Goal: Information Seeking & Learning: Learn about a topic

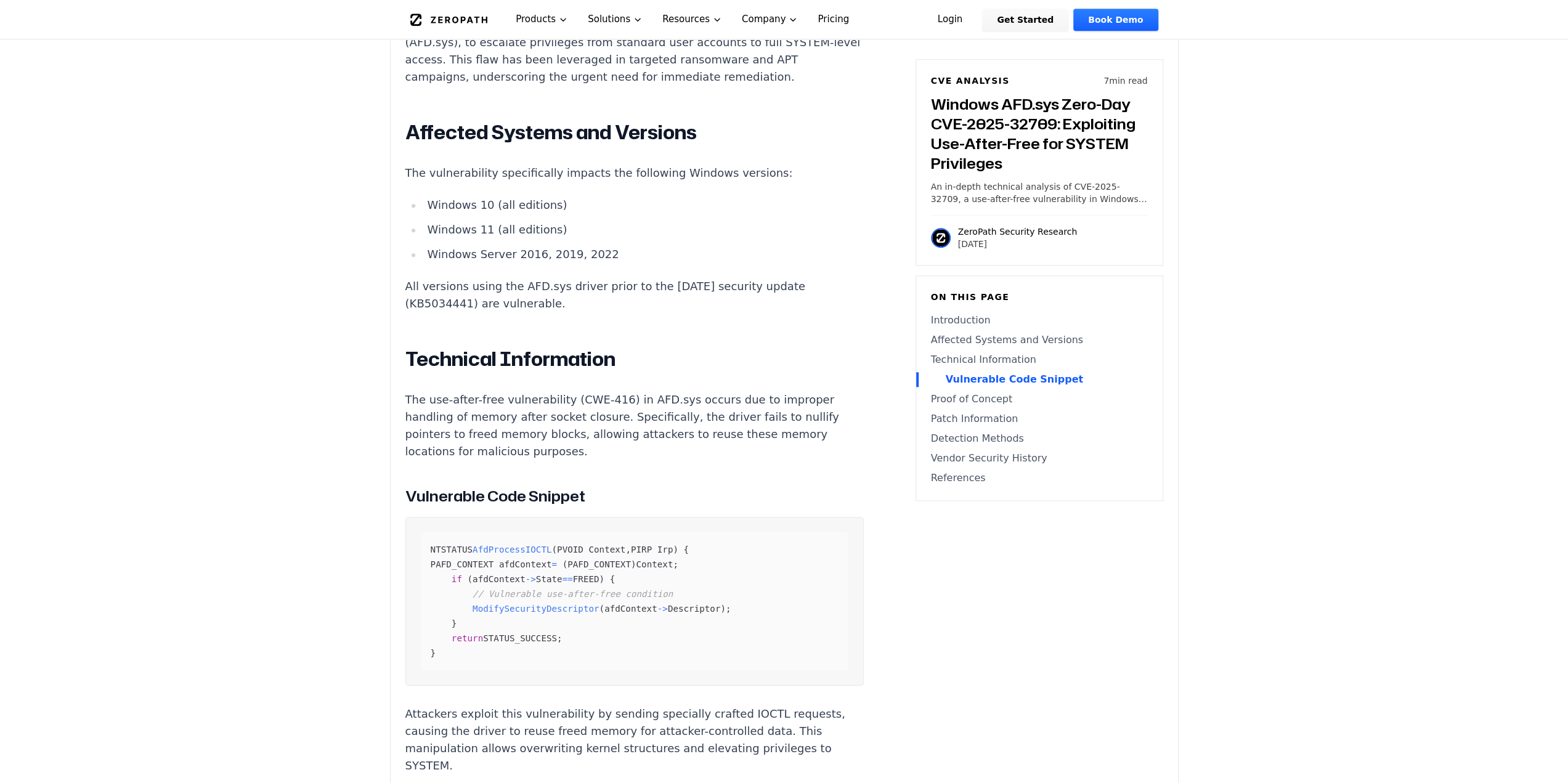
scroll to position [1294, 0]
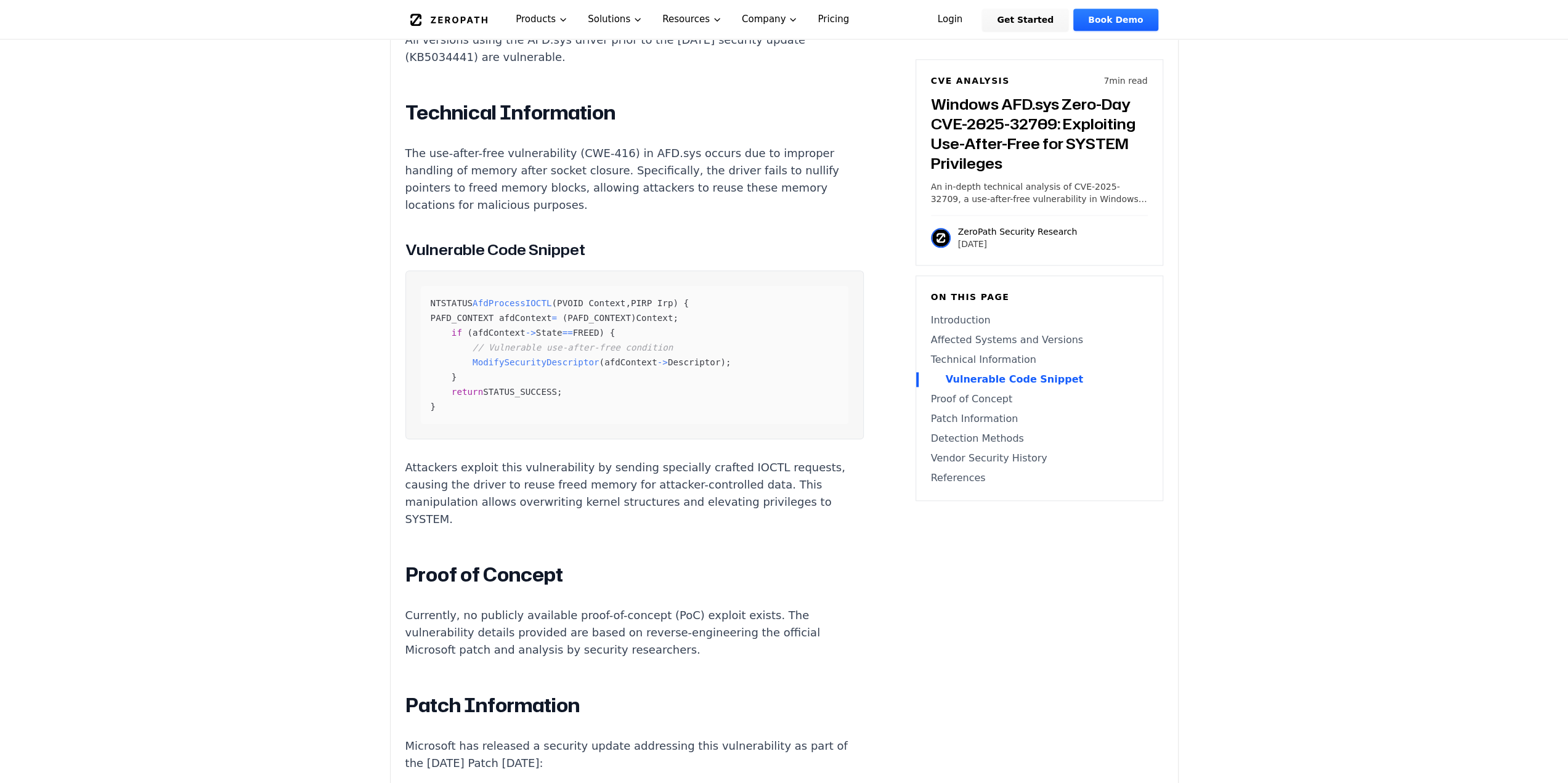
click at [375, 461] on main "How ZeroPath Works Learn the technical details of how ZeroPath works under the …" at bounding box center [784, 715] width 1568 height 4018
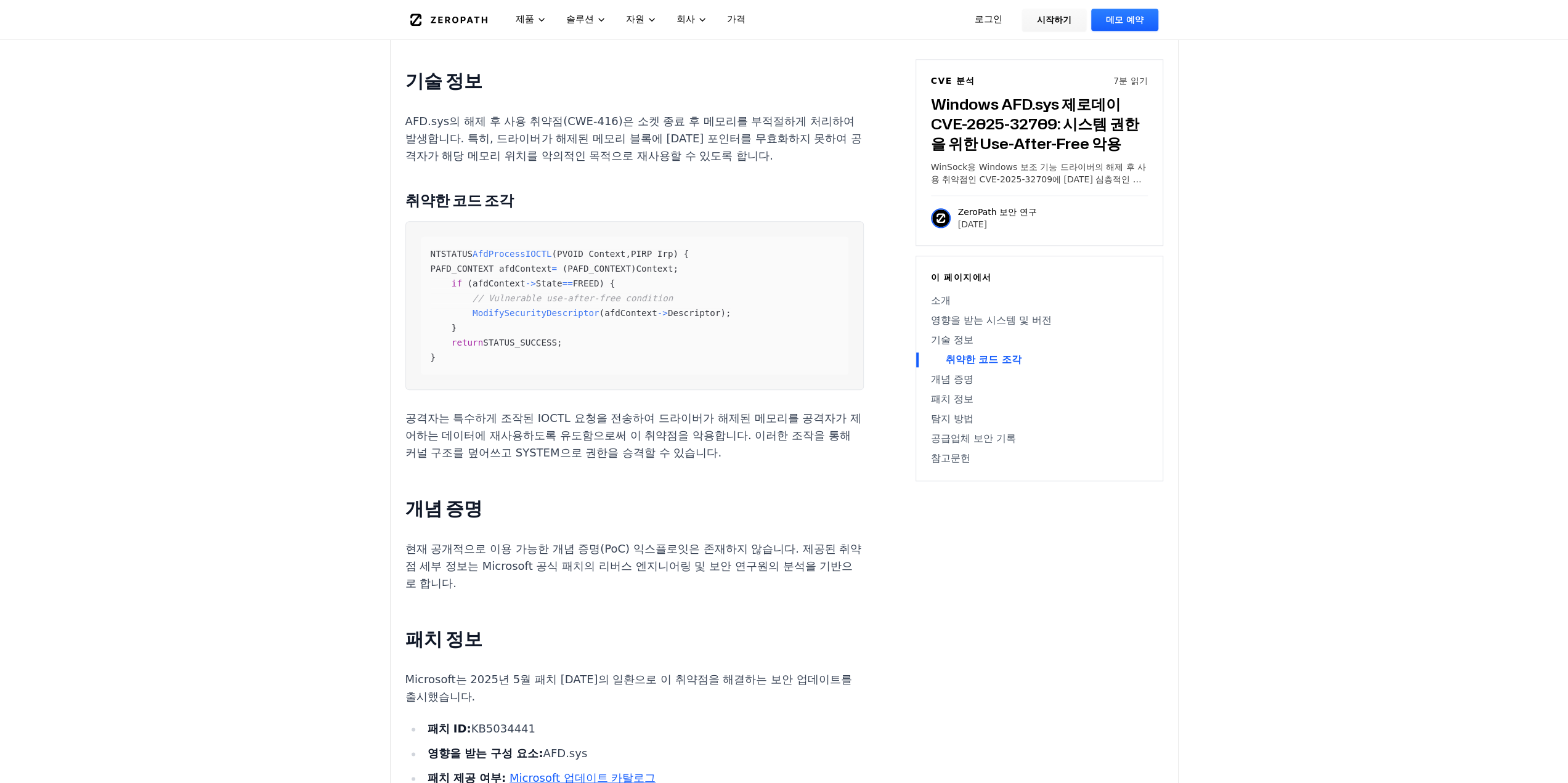
scroll to position [1186, 0]
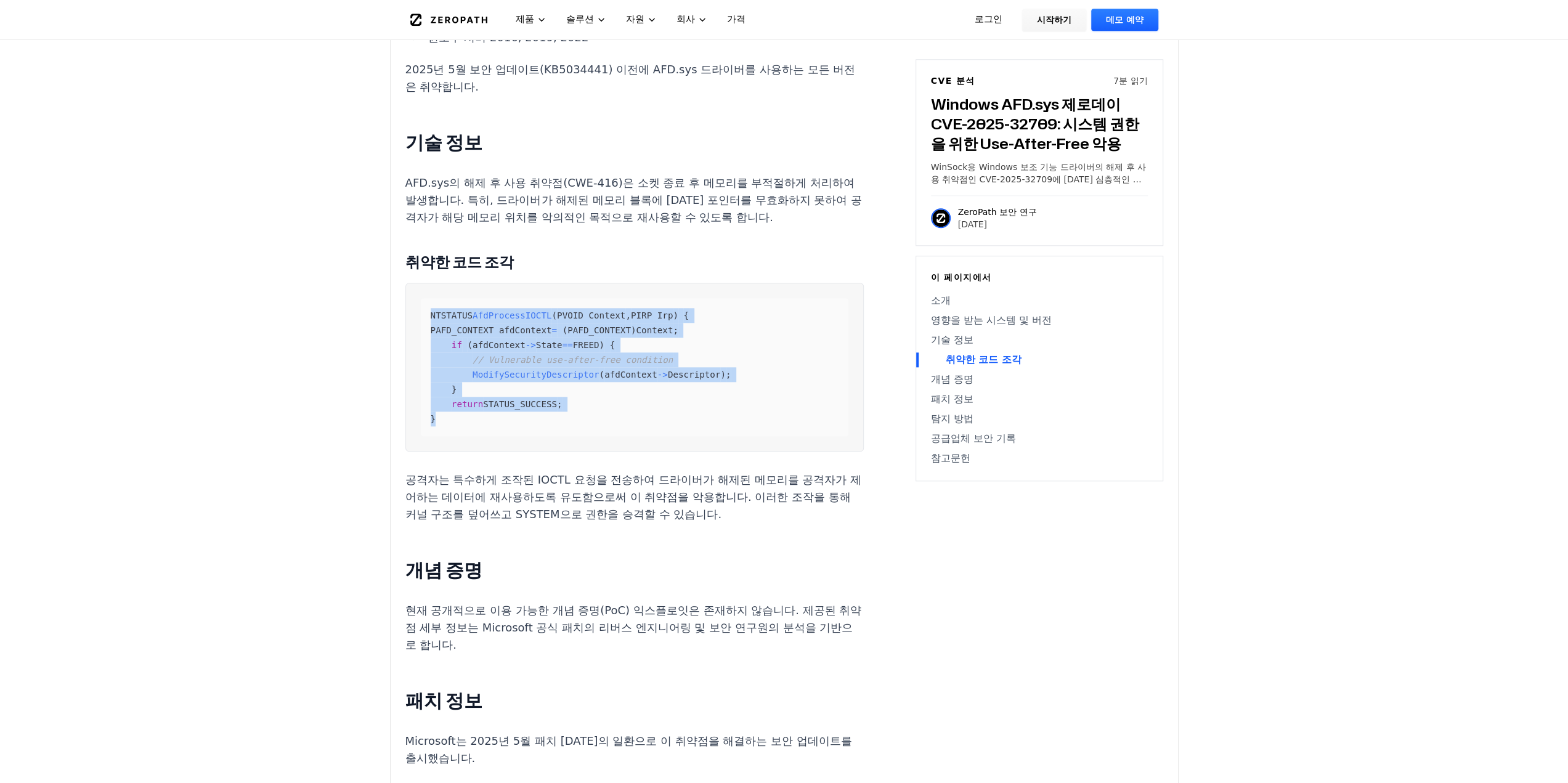
drag, startPoint x: 495, startPoint y: 426, endPoint x: 423, endPoint y: 307, distance: 139.1
click at [423, 307] on div "NTSTATUS AfdProcessIOCTL ( PVOID Context , PIRP Irp ) { PAFD_CONTEXT afdContext…" at bounding box center [634, 367] width 427 height 138
drag, startPoint x: 426, startPoint y: 310, endPoint x: 529, endPoint y: 444, distance: 169.0
click at [529, 444] on pre "NTSTATUS AfdProcessIOCTL ( PVOID Context , PIRP Irp ) { PAFD_CONTEXT afdContext…" at bounding box center [634, 367] width 458 height 169
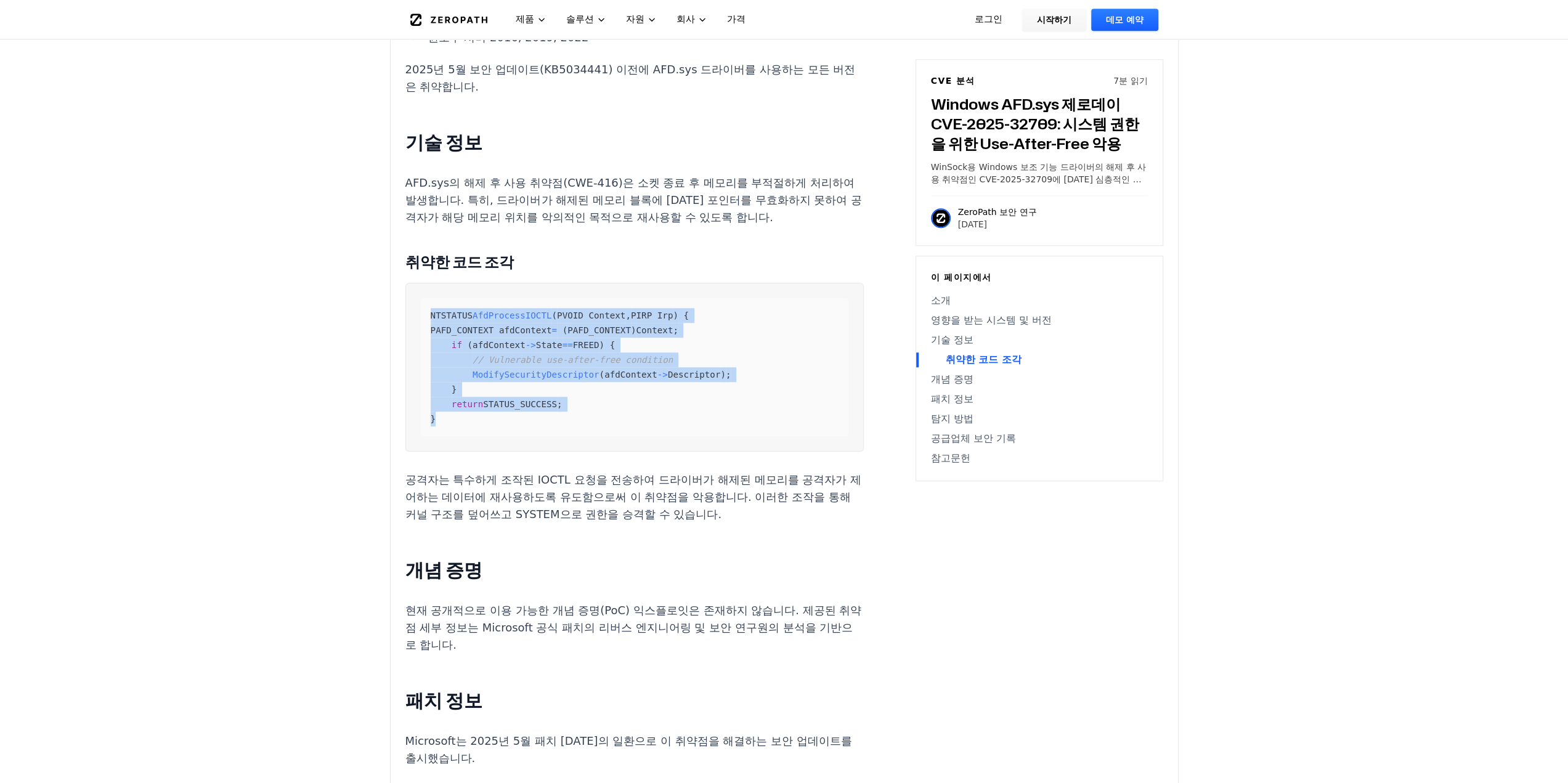
click at [526, 433] on div "NTSTATUS AfdProcessIOCTL ( PVOID Context , PIRP Irp ) { PAFD_CONTEXT afdContext…" at bounding box center [634, 367] width 427 height 138
drag, startPoint x: 526, startPoint y: 433, endPoint x: 419, endPoint y: 316, distance: 158.5
click at [419, 316] on pre "NTSTATUS AfdProcessIOCTL ( PVOID Context , PIRP Irp ) { PAFD_CONTEXT afdContext…" at bounding box center [634, 367] width 458 height 169
drag, startPoint x: 503, startPoint y: 424, endPoint x: 520, endPoint y: 452, distance: 32.8
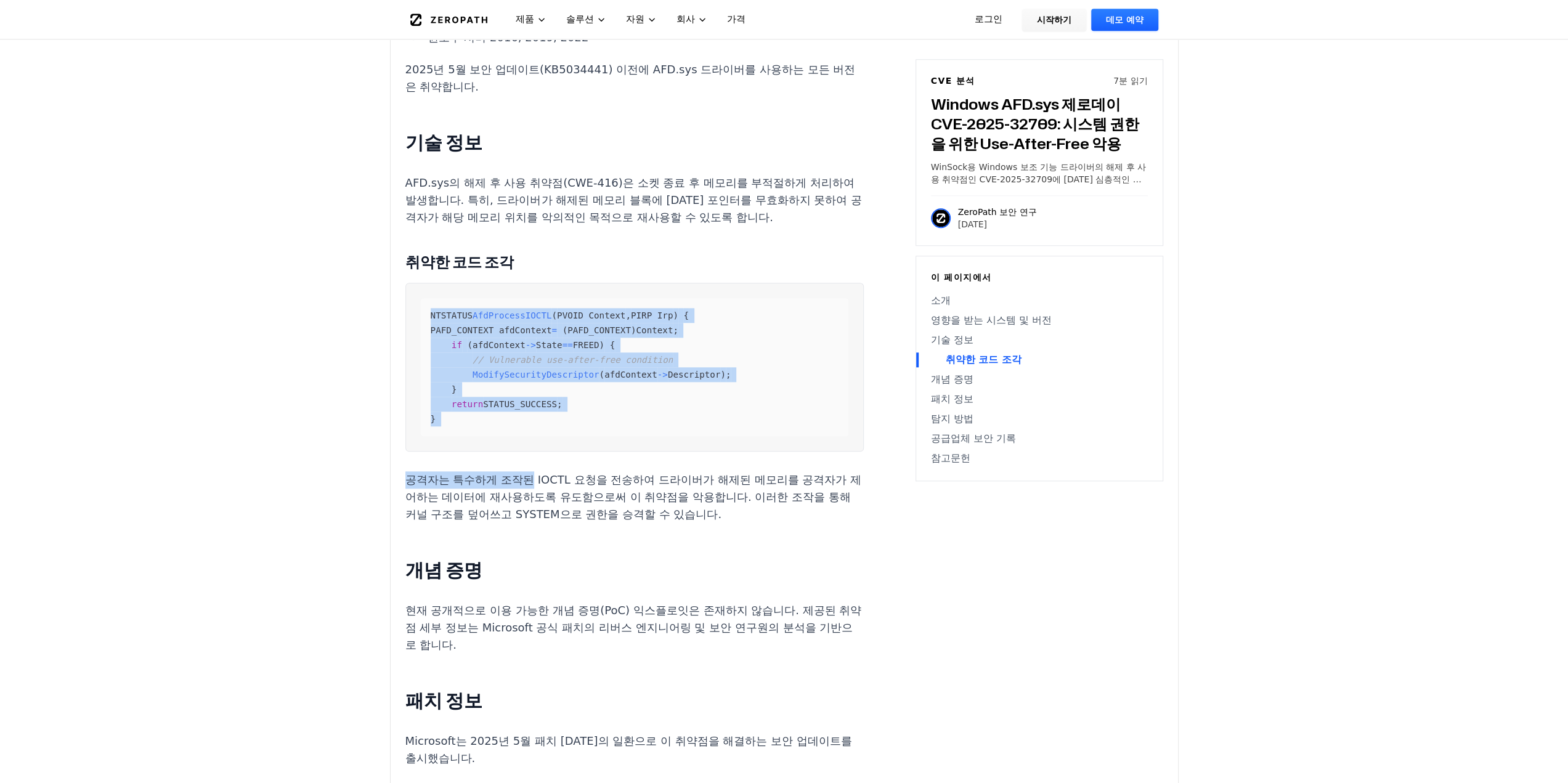
click at [520, 452] on div "Windows AFD.sys 제로데이 CVE-2025-32709: 시스템 권한을 위한 Use-After-Free 악용 소개 공격자들은 Micr…" at bounding box center [634, 558] width 458 height 1851
click at [514, 437] on pre "NTSTATUS AfdProcessIOCTL ( PVOID Context , PIRP Irp ) { PAFD_CONTEXT afdContext…" at bounding box center [634, 367] width 458 height 169
drag, startPoint x: 516, startPoint y: 429, endPoint x: 397, endPoint y: 318, distance: 162.7
click at [397, 318] on div "실험적 AI 생성 콘텐츠 본 CVE 분석은 전적으로 AI가 생성한 실험적인 자료입니다. 내용에는 오류나 부정확한 내용이 포함될 수 있으며, 추…" at bounding box center [785, 347] width 788 height 2369
click at [397, 318] on div "실험적 AI 생성 콘텐츠 본 CVE 분석은 전적으로 AI가 생성한 실험적인 자료입니다. 내용에는 오류나 부정확한 내용이 포함될 수 있으며, 추…" at bounding box center [785, 347] width 788 height 2369
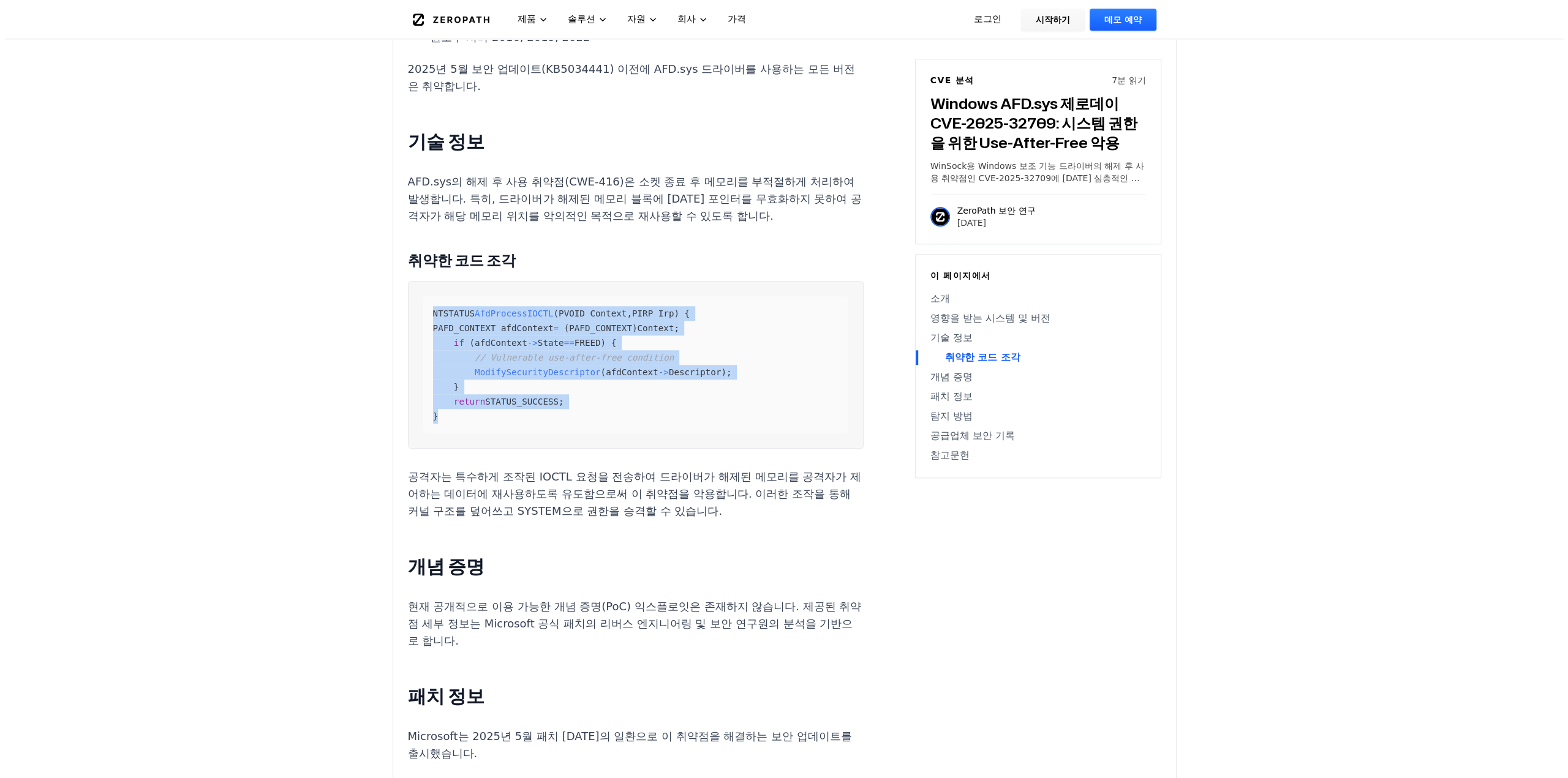
scroll to position [0, 0]
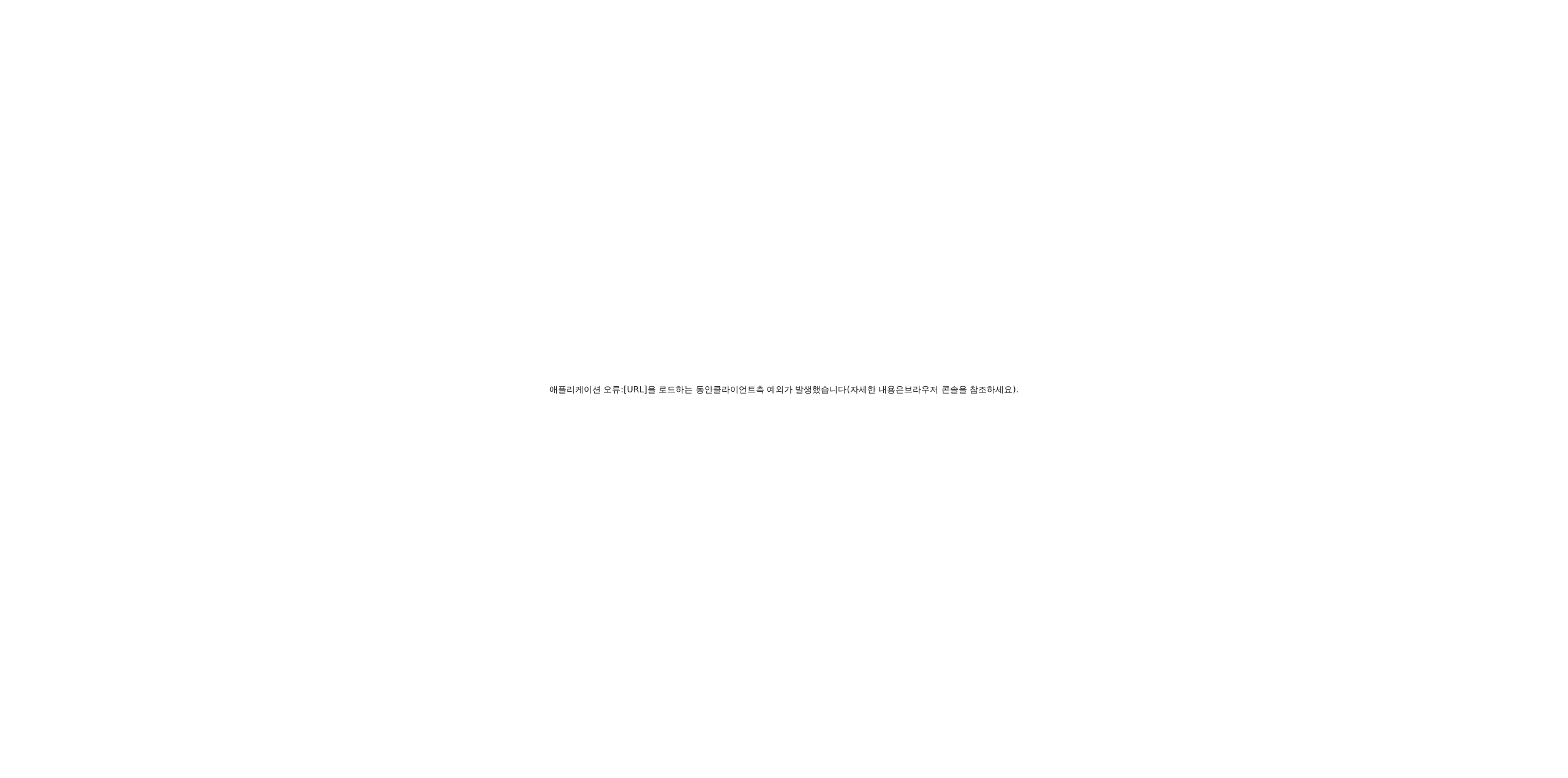
drag, startPoint x: 601, startPoint y: 300, endPoint x: 558, endPoint y: 247, distance: 68.2
click at [601, 303] on div "애플리케이션 오류: zeropath.com을 로드하는 동안 클라이언트 측 예외가 발생했습니다 ( 자세한 내용은 브라우저 콘솔을 참조하세요)." at bounding box center [784, 389] width 1568 height 778
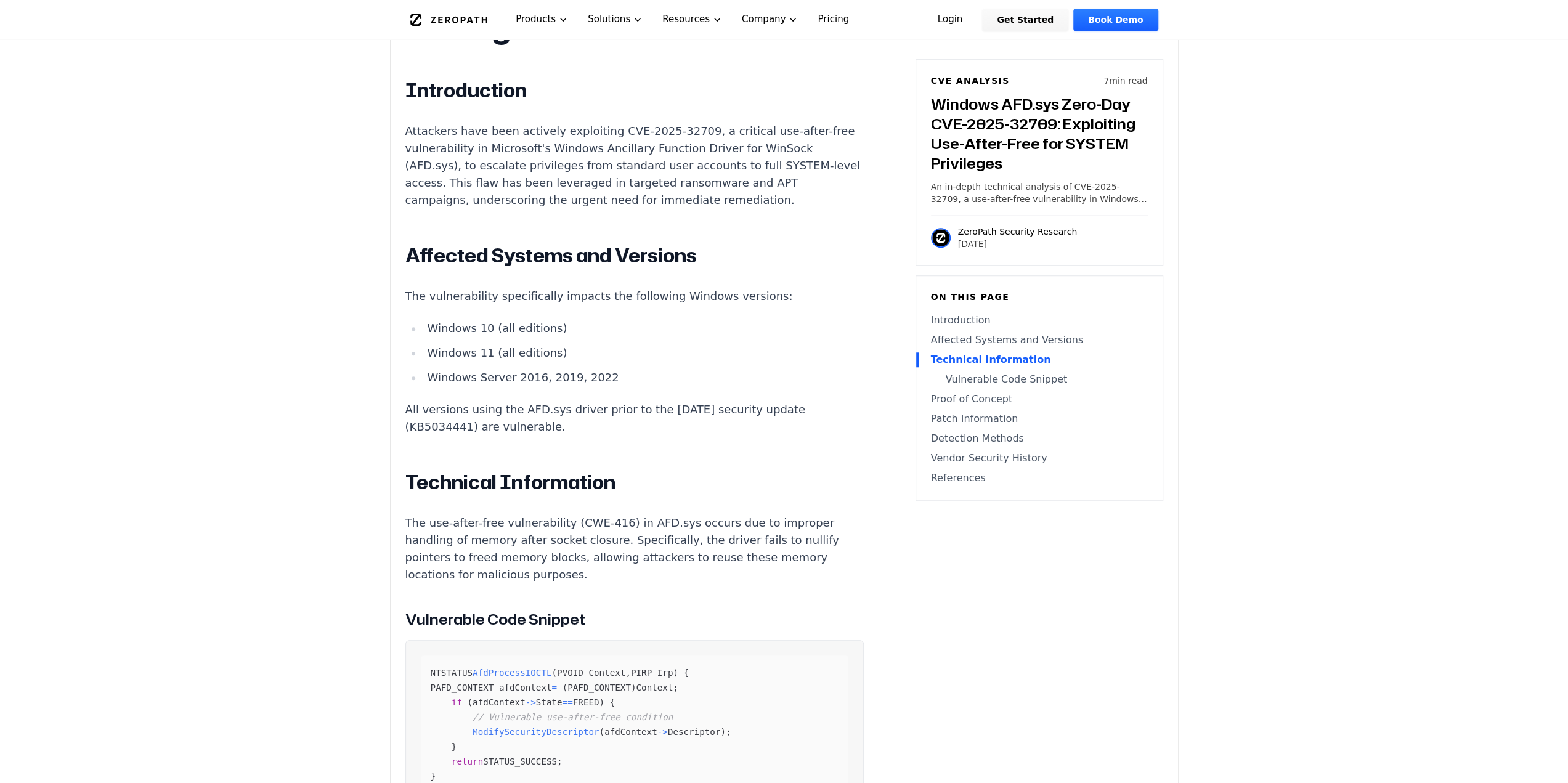
scroll to position [1170, 0]
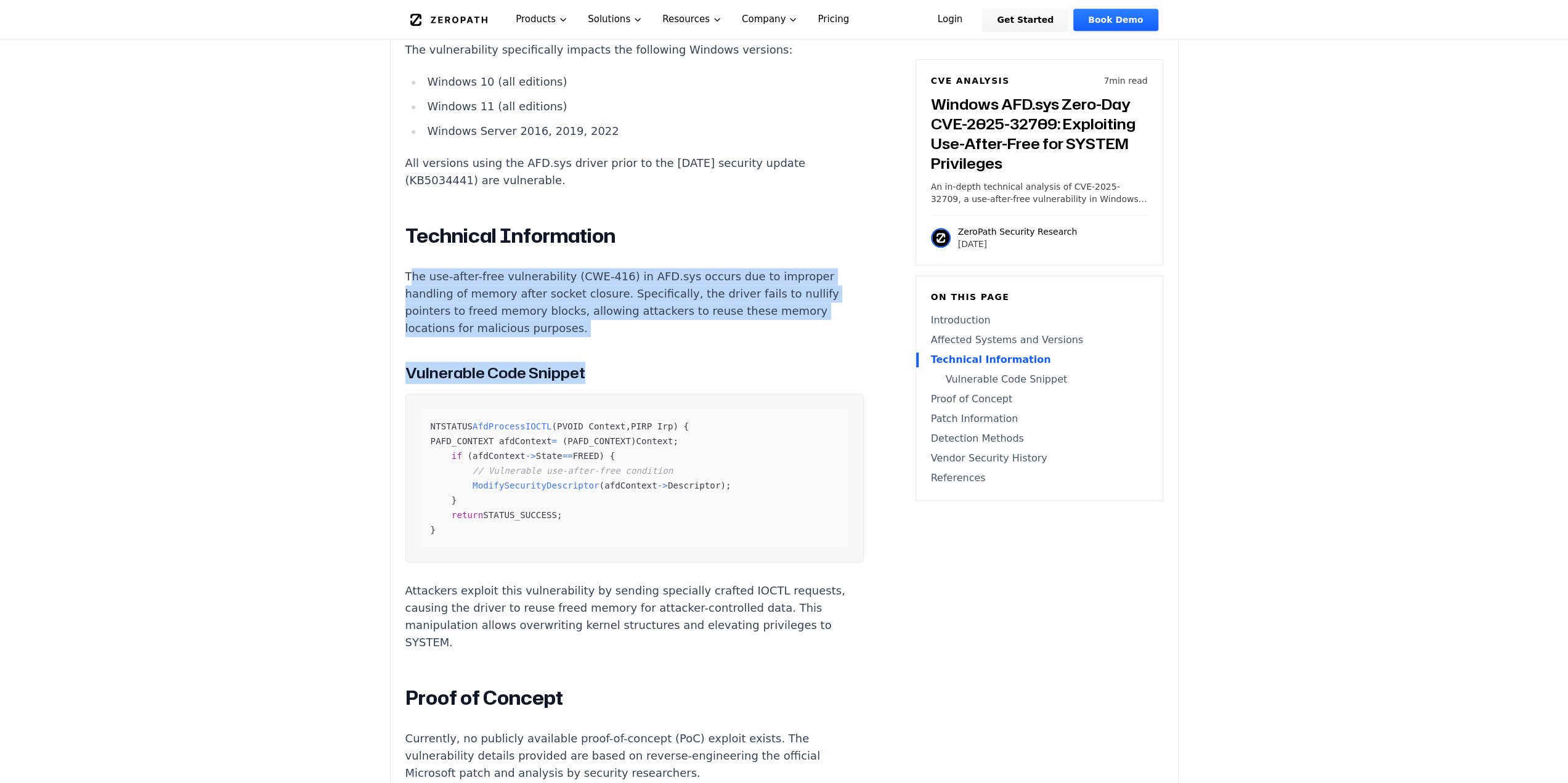
drag, startPoint x: 418, startPoint y: 242, endPoint x: 626, endPoint y: 303, distance: 216.8
click at [626, 303] on div "Windows AFD.sys Zero-Day CVE-2025-32709: Exploiting Use-After-Free for SYSTEM P…" at bounding box center [634, 653] width 458 height 1949
click at [627, 302] on p "The use-after-free vulnerability (CWE-416) in AFD.sys occurs due to improper ha…" at bounding box center [634, 302] width 458 height 69
drag, startPoint x: 604, startPoint y: 293, endPoint x: 376, endPoint y: 239, distance: 234.3
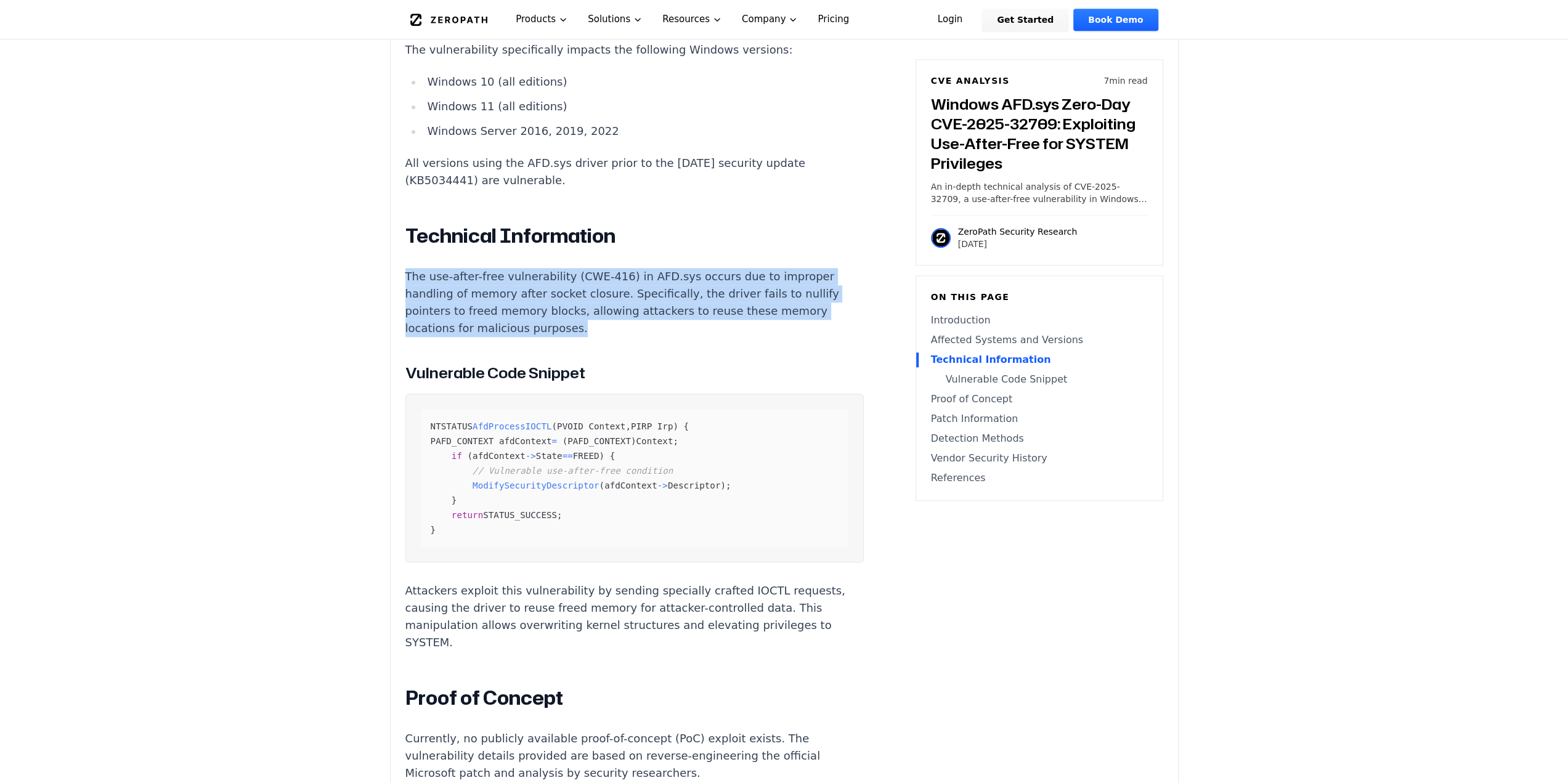
drag, startPoint x: 376, startPoint y: 239, endPoint x: 622, endPoint y: 300, distance: 253.5
click at [622, 300] on p "The use-after-free vulnerability (CWE-416) in AFD.sys occurs due to improper ha…" at bounding box center [634, 302] width 458 height 69
drag, startPoint x: 622, startPoint y: 300, endPoint x: 395, endPoint y: 236, distance: 235.8
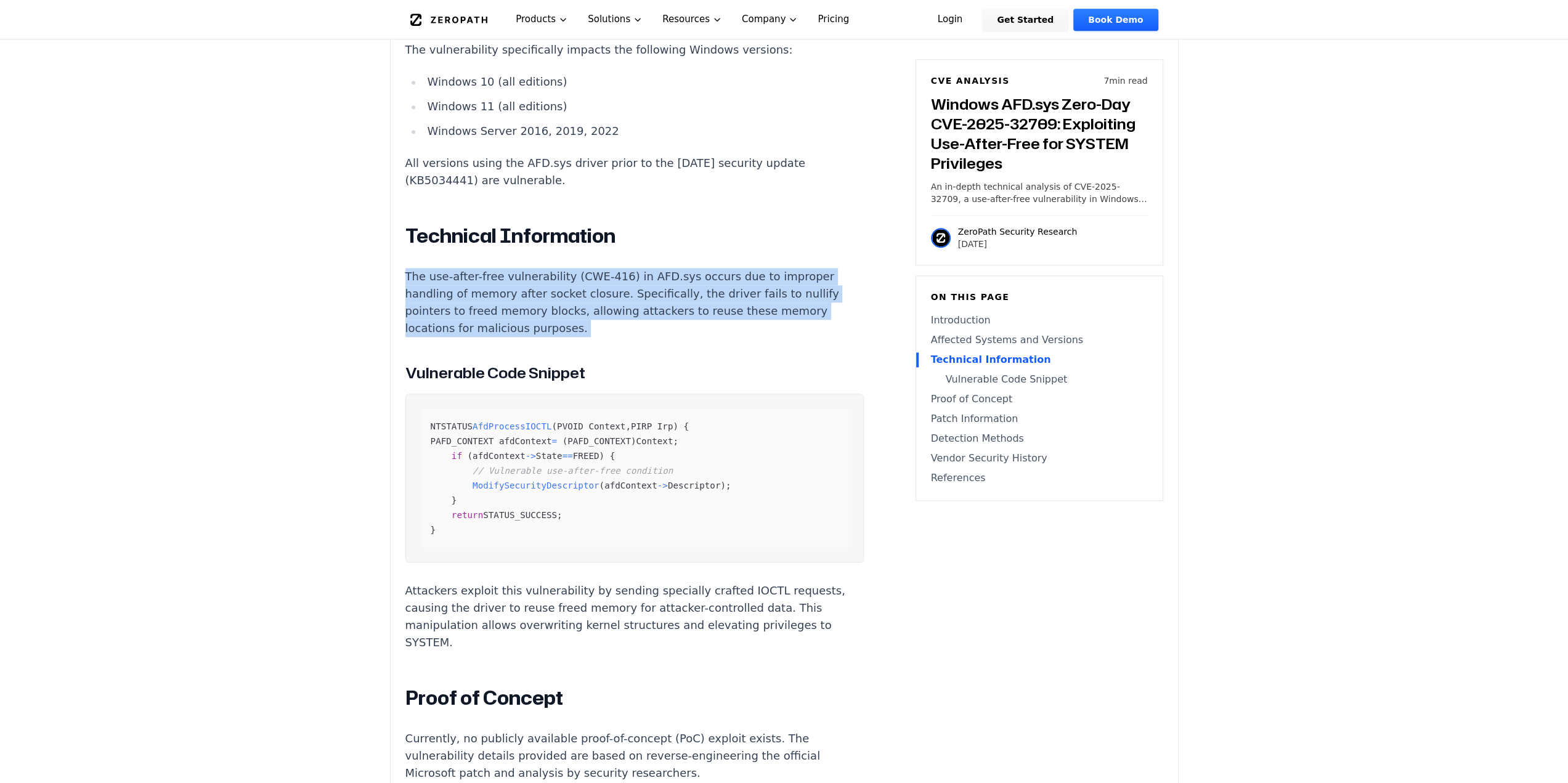
click at [395, 236] on div "Experimental AI-Generated Content This CVE analysis is an experimental publicat…" at bounding box center [785, 437] width 788 height 2480
drag, startPoint x: 395, startPoint y: 236, endPoint x: 599, endPoint y: 310, distance: 217.0
click at [599, 310] on div "Experimental AI-Generated Content This CVE analysis is an experimental publicat…" at bounding box center [785, 437] width 788 height 2480
click at [599, 310] on div "Windows AFD.sys Zero-Day CVE-2025-32709: Exploiting Use-After-Free for SYSTEM P…" at bounding box center [634, 653] width 458 height 1949
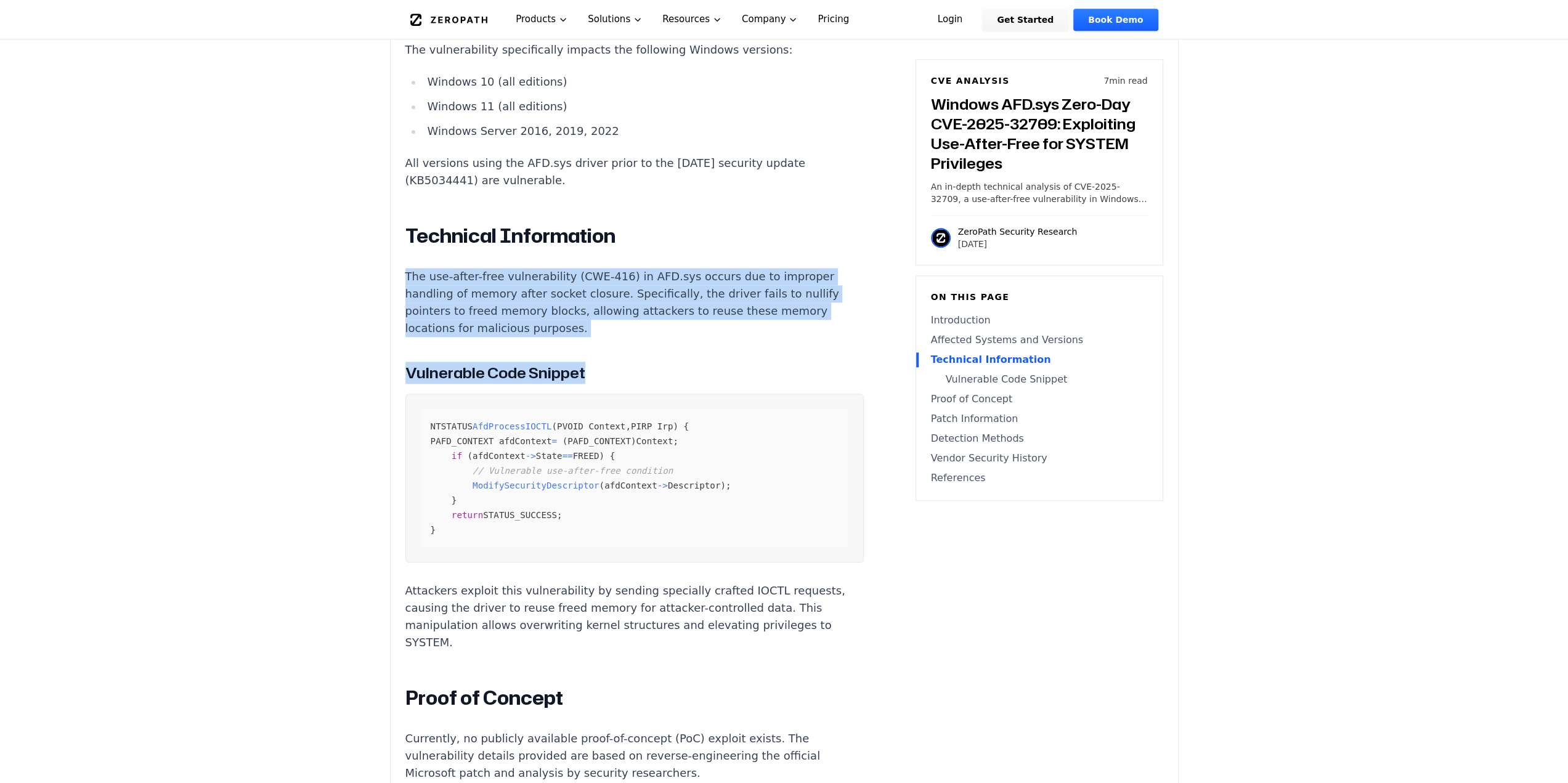
drag, startPoint x: 628, startPoint y: 339, endPoint x: 405, endPoint y: 246, distance: 241.6
click at [406, 242] on div "Windows AFD.sys Zero-Day CVE-2025-32709: Exploiting Use-After-Free for SYSTEM P…" at bounding box center [634, 653] width 458 height 1949
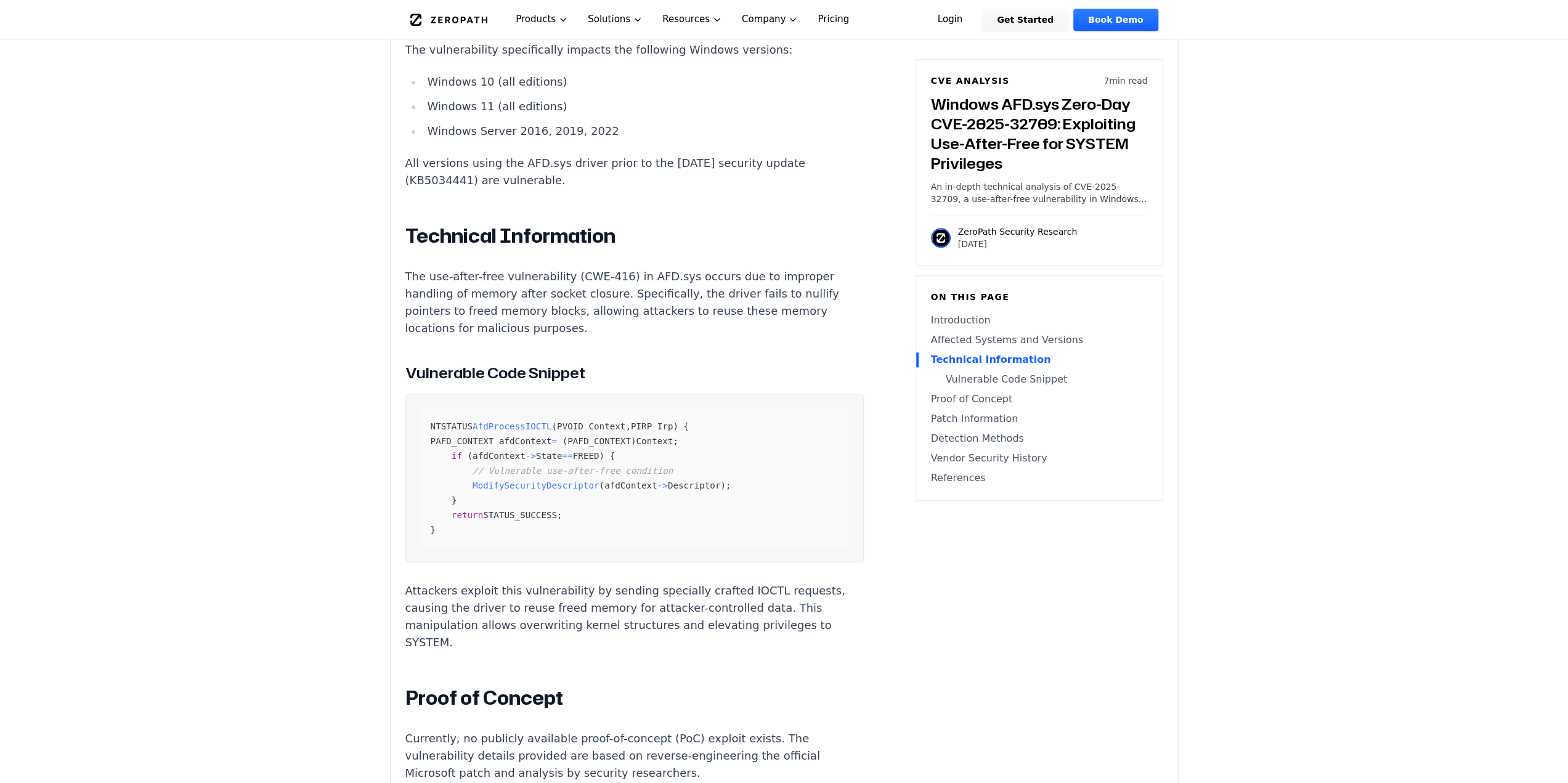
click at [514, 436] on span "PAFD_CONTEXT afdContext" at bounding box center [492, 441] width 122 height 10
click at [500, 409] on div "NTSTATUS AfdProcessIOCTL ( PVOID Context , PIRP Irp ) { PAFD_CONTEXT afdContext…" at bounding box center [634, 478] width 427 height 138
click at [508, 451] on span "afdContext" at bounding box center [499, 455] width 53 height 10
click at [563, 451] on span "==" at bounding box center [568, 455] width 11 height 10
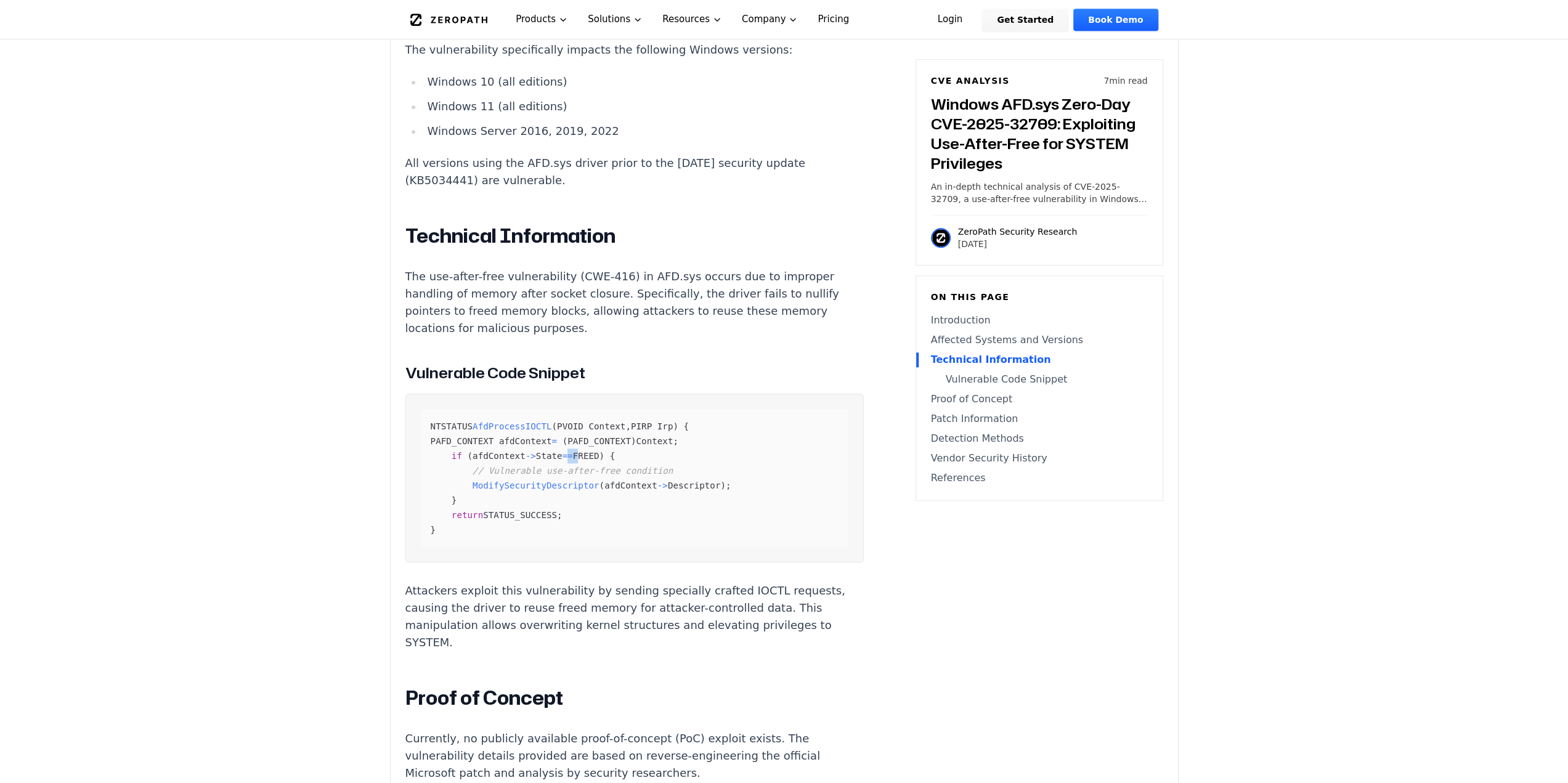
click at [563, 451] on span "==" at bounding box center [568, 455] width 11 height 10
click at [485, 451] on span "afdContext" at bounding box center [499, 455] width 53 height 10
drag, startPoint x: 473, startPoint y: 436, endPoint x: 701, endPoint y: 445, distance: 228.2
click at [701, 445] on div "NTSTATUS AfdProcessIOCTL ( PVOID Context , PIRP Irp ) { PAFD_CONTEXT afdContext…" at bounding box center [634, 478] width 427 height 138
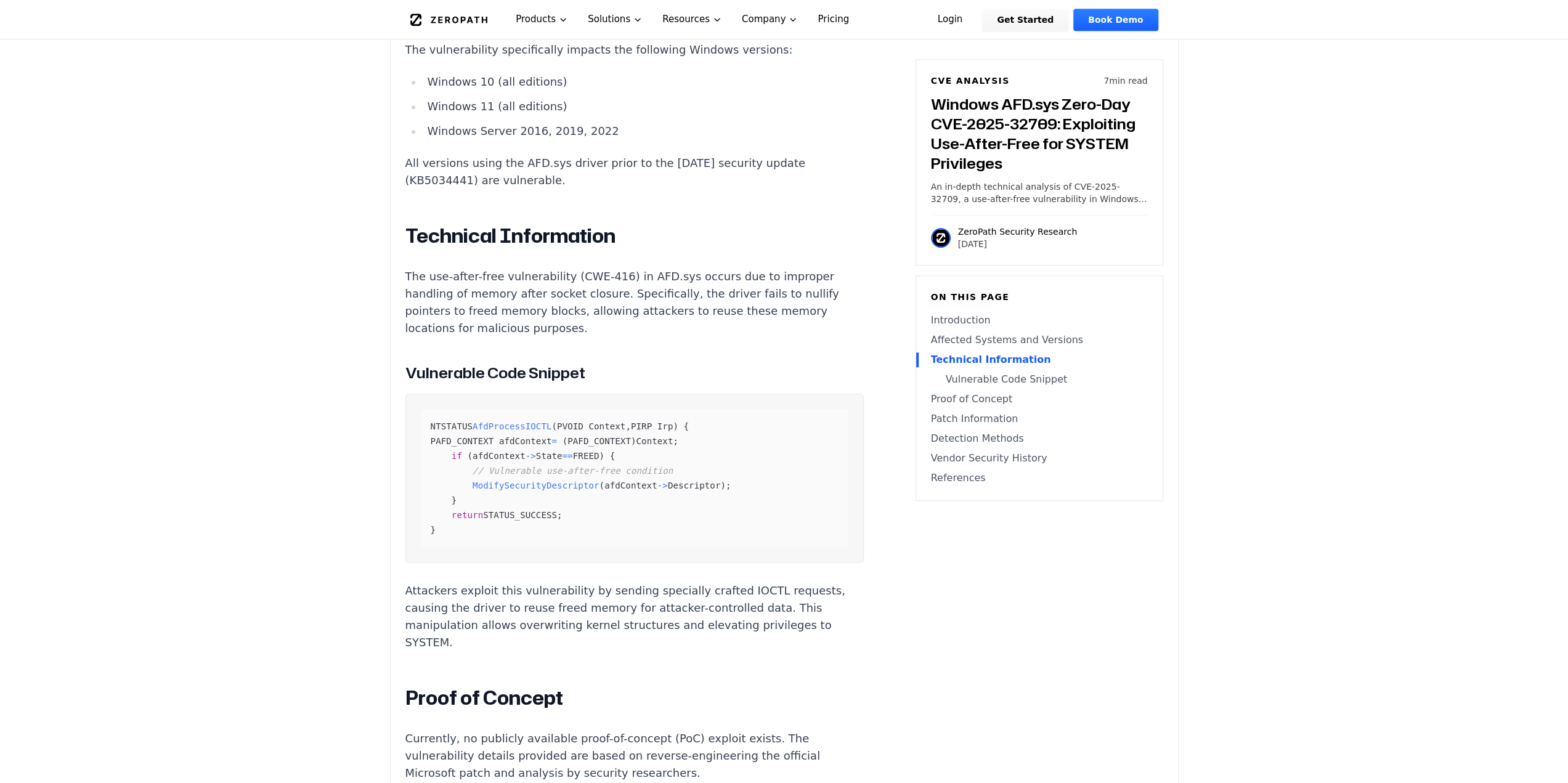
click at [701, 445] on div "NTSTATUS AfdProcessIOCTL ( PVOID Context , PIRP Irp ) { PAFD_CONTEXT afdContext…" at bounding box center [634, 478] width 427 height 138
click at [652, 477] on div "NTSTATUS AfdProcessIOCTL ( PVOID Context , PIRP Irp ) { PAFD_CONTEXT afdContext…" at bounding box center [634, 478] width 427 height 138
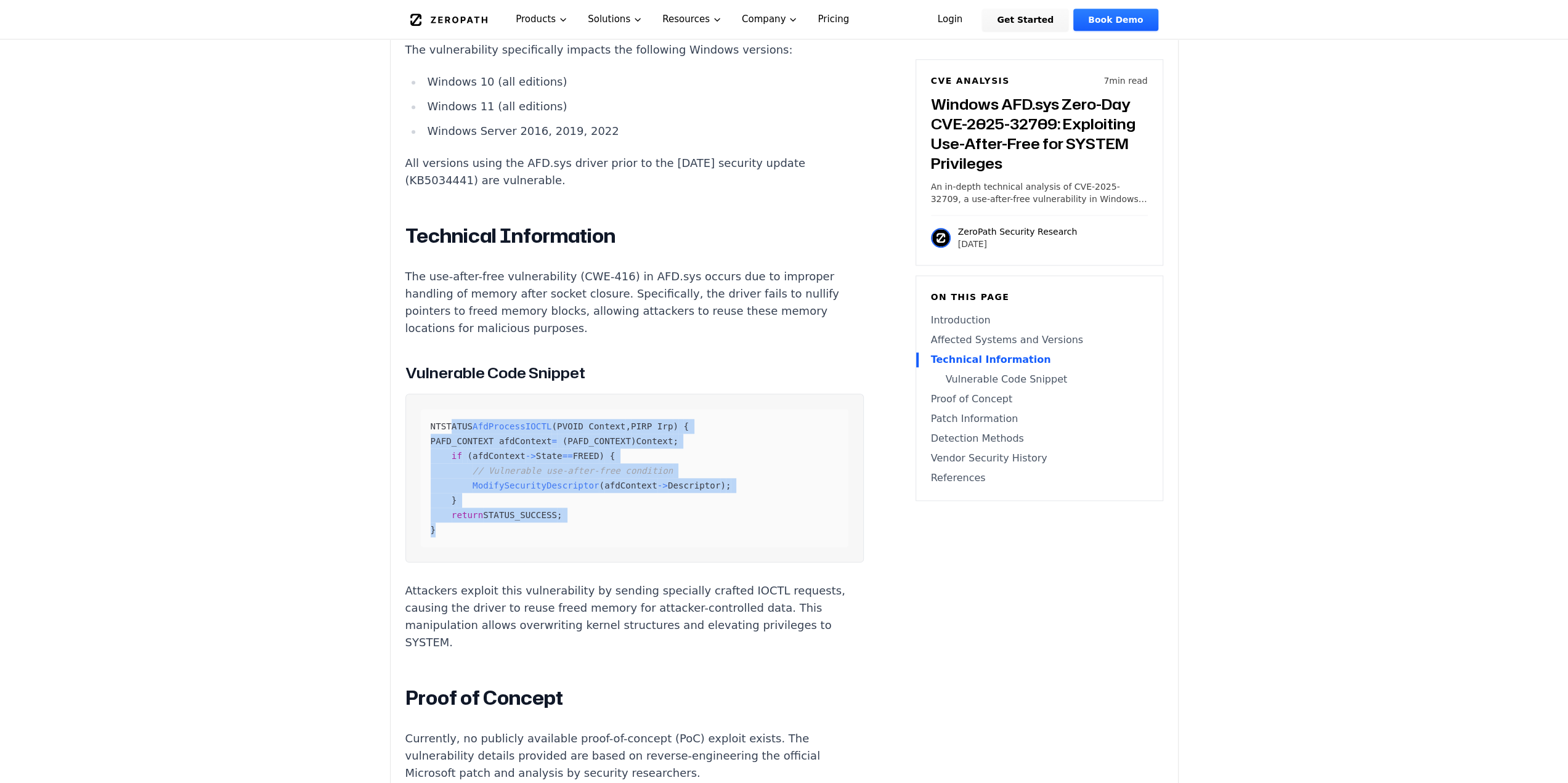
drag, startPoint x: 572, startPoint y: 499, endPoint x: 456, endPoint y: 396, distance: 155.1
click at [454, 409] on div "NTSTATUS AfdProcessIOCTL ( PVOID Context , PIRP Irp ) { PAFD_CONTEXT afdContext…" at bounding box center [634, 478] width 427 height 138
click at [480, 481] on span "ModifySecurityDescriptor" at bounding box center [535, 485] width 126 height 10
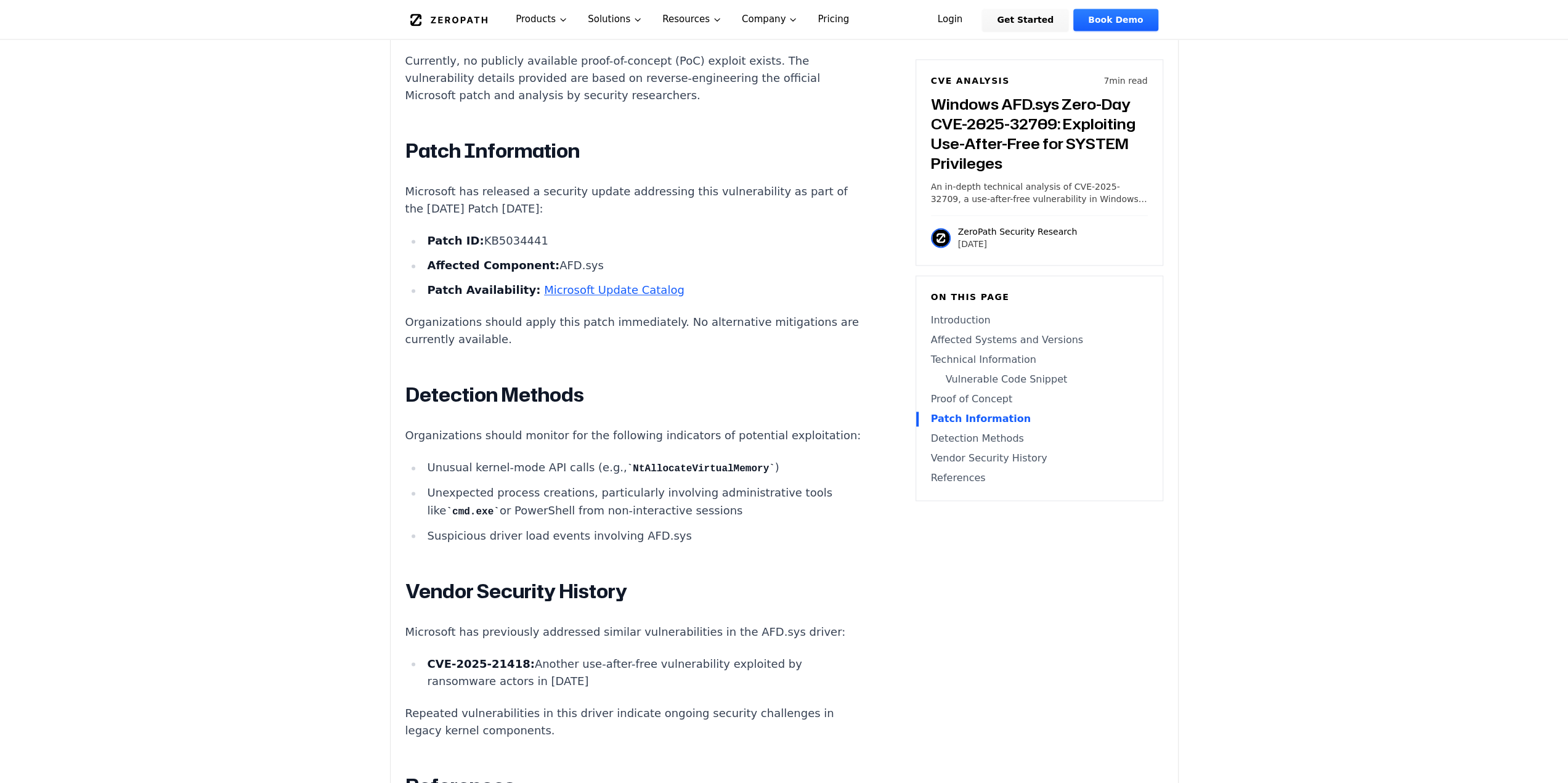
scroll to position [1972, 0]
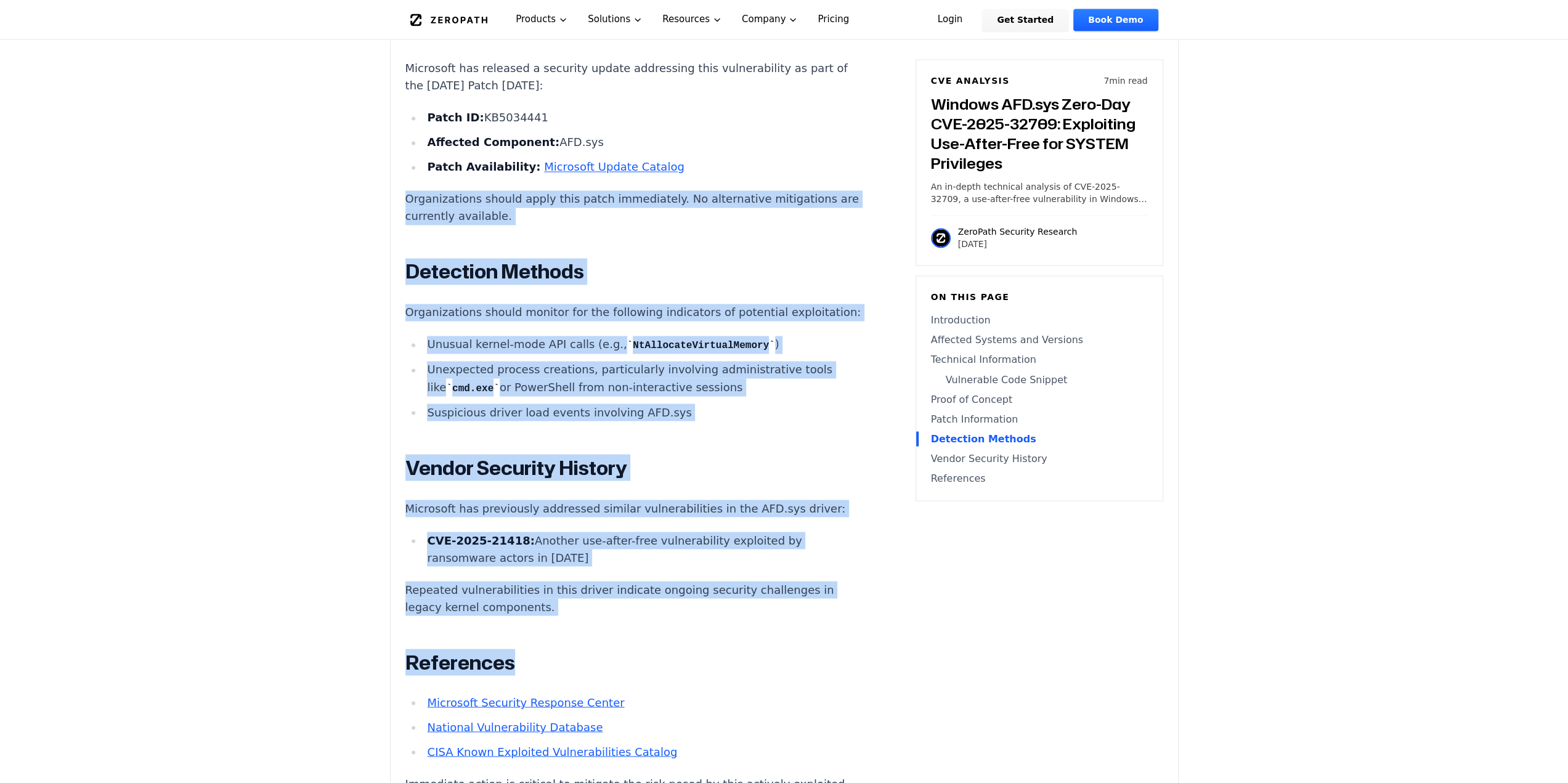
drag, startPoint x: 582, startPoint y: 613, endPoint x: 360, endPoint y: 157, distance: 507.2
click at [360, 157] on main "How ZeroPath Works Learn the technical details of how ZeroPath works under the …" at bounding box center [784, 37] width 1568 height 4018
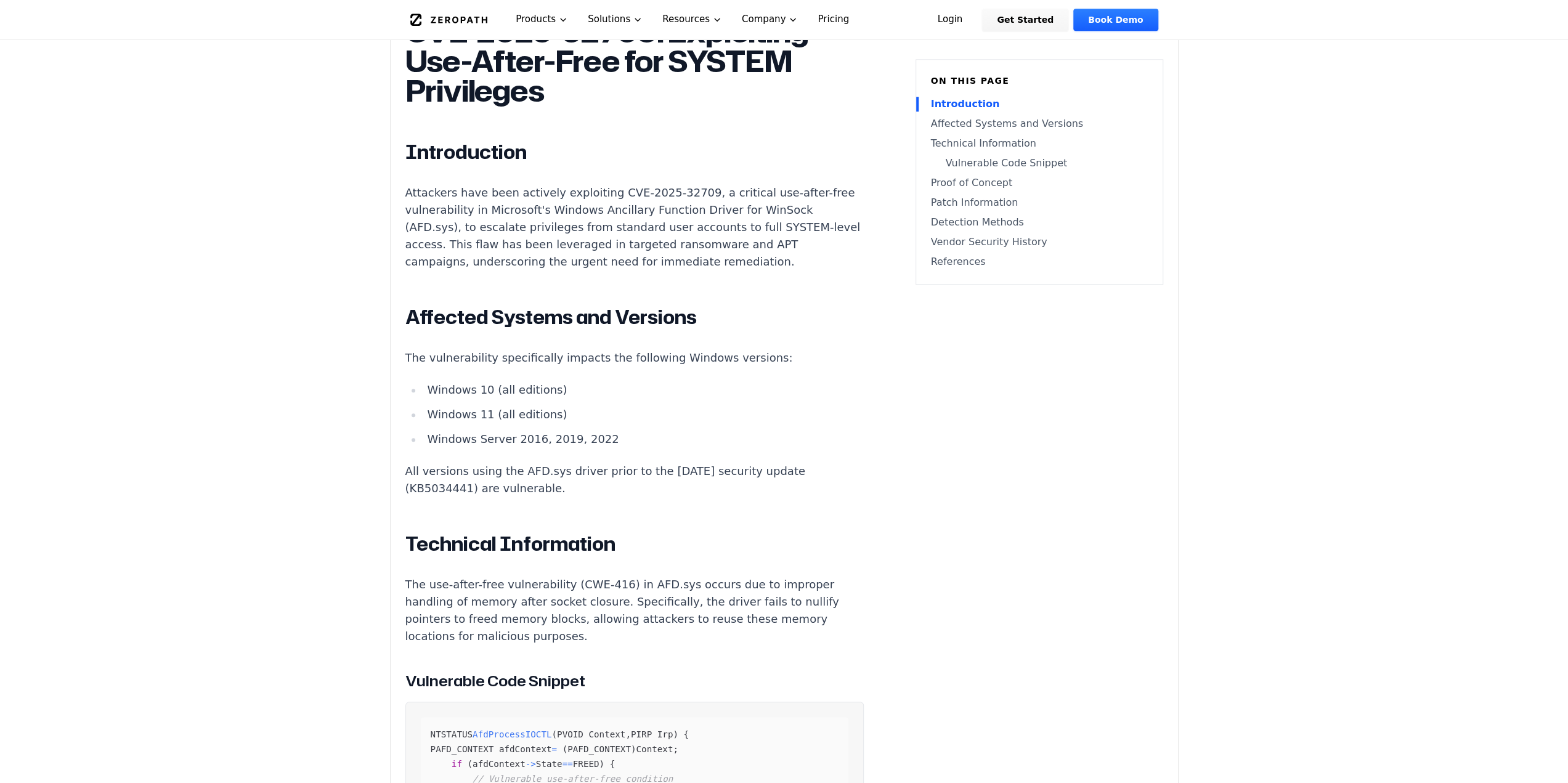
scroll to position [554, 0]
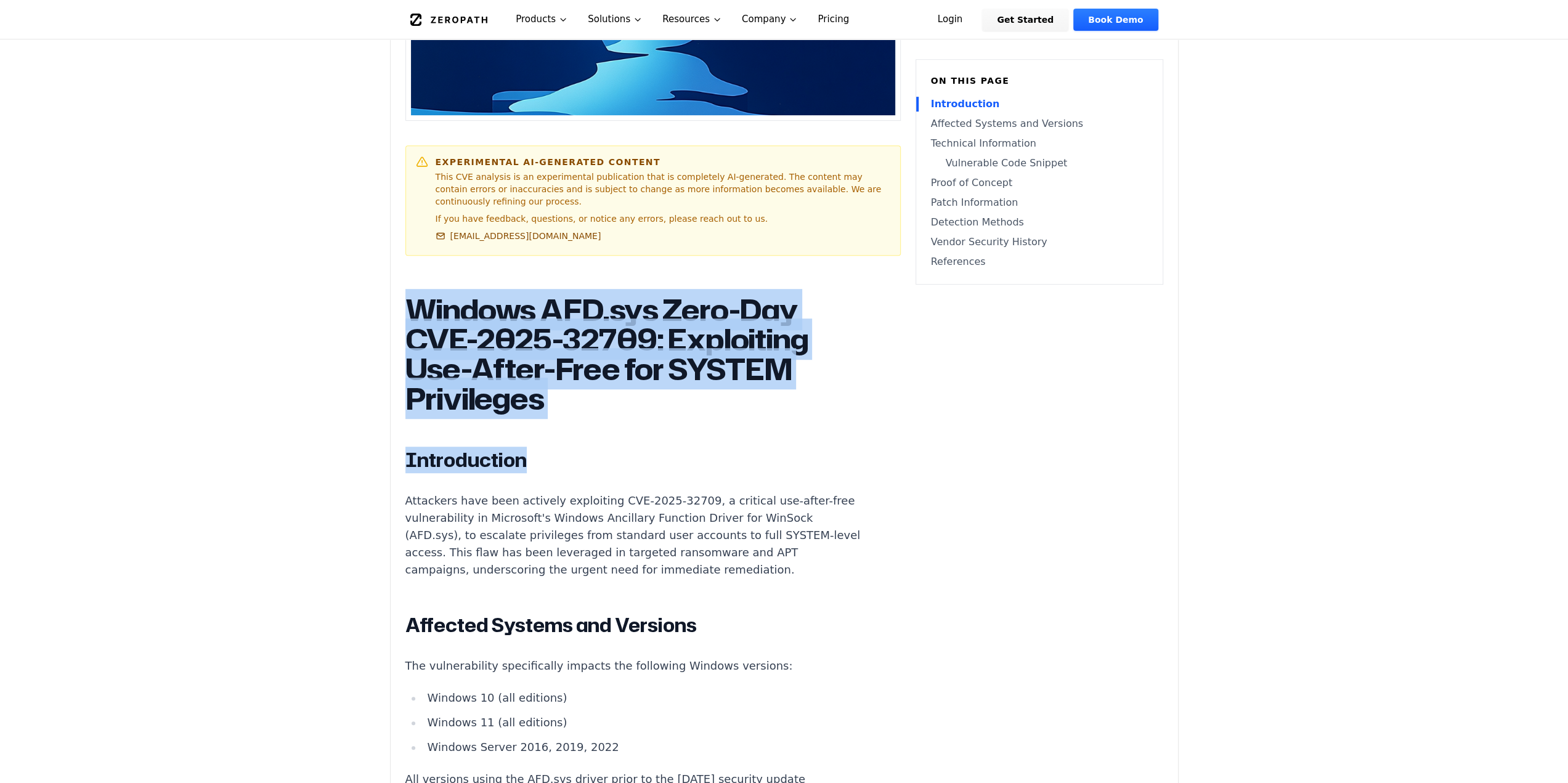
drag, startPoint x: 387, startPoint y: 242, endPoint x: 781, endPoint y: 406, distance: 426.8
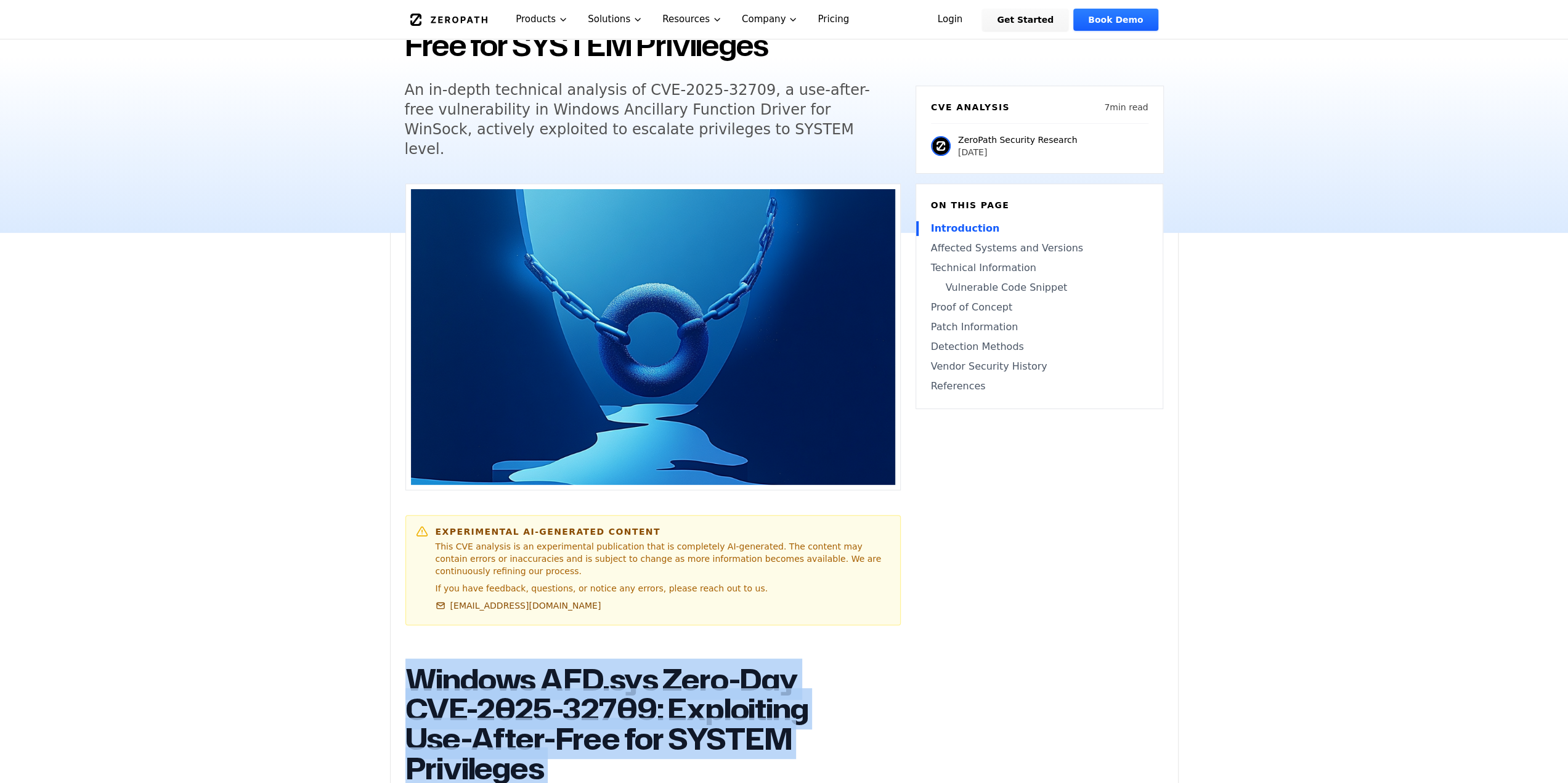
scroll to position [0, 0]
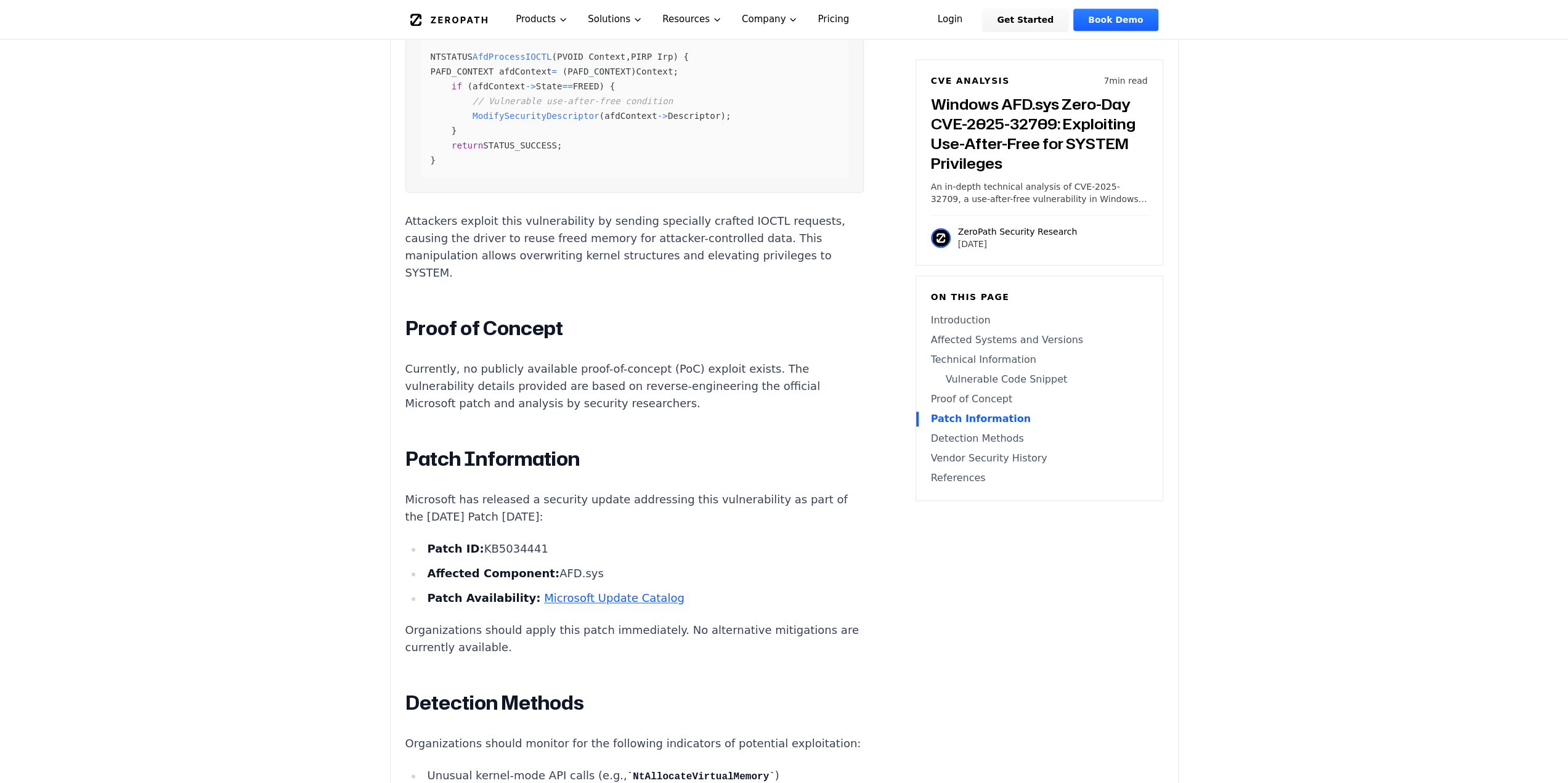
scroll to position [1726, 0]
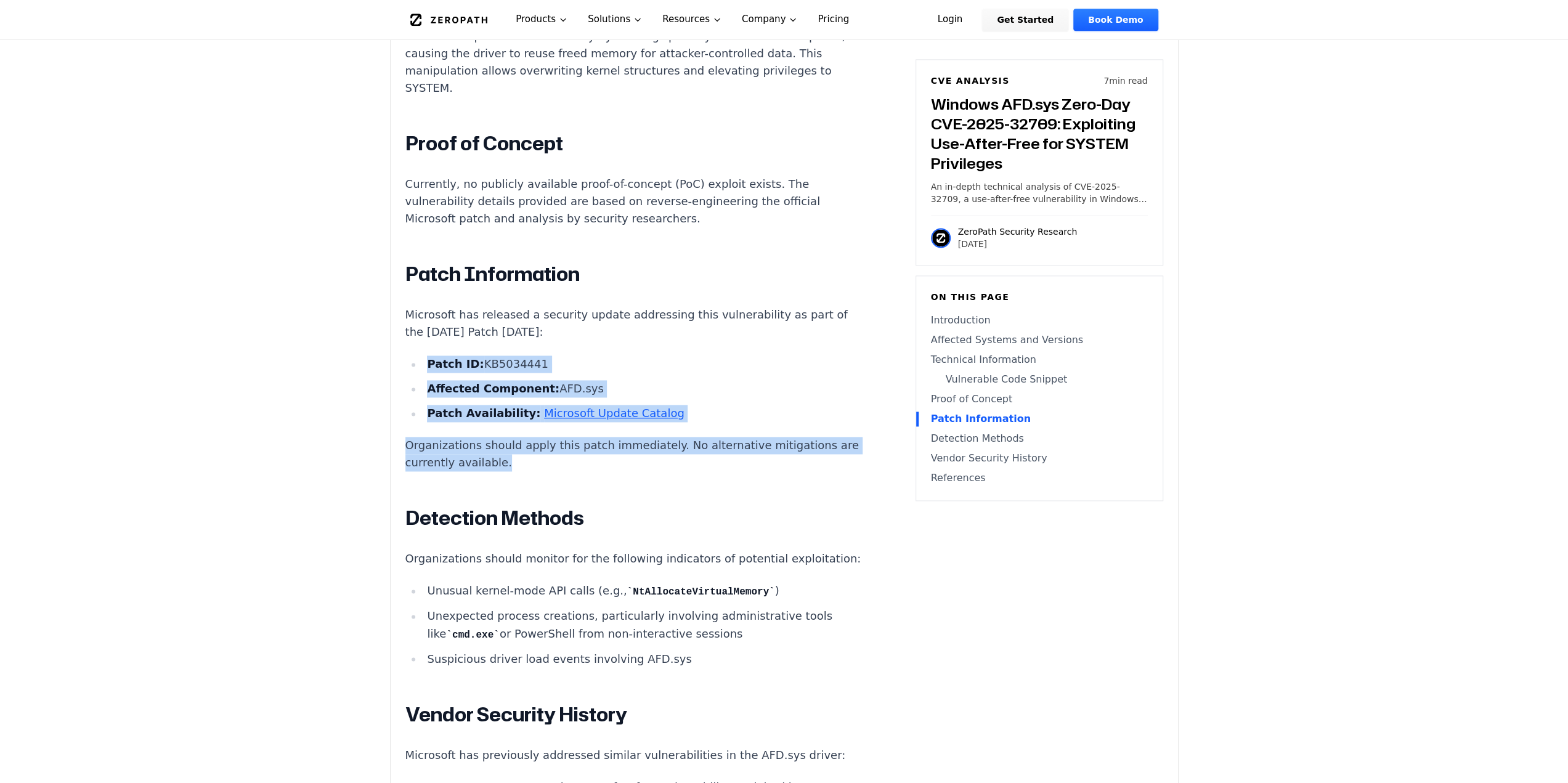
drag, startPoint x: 425, startPoint y: 322, endPoint x: 619, endPoint y: 437, distance: 225.5
click at [619, 435] on div "Windows AFD.sys Zero-Day CVE-2025-32709: Exploiting Use-After-Free for SYSTEM P…" at bounding box center [634, 99] width 458 height 1949
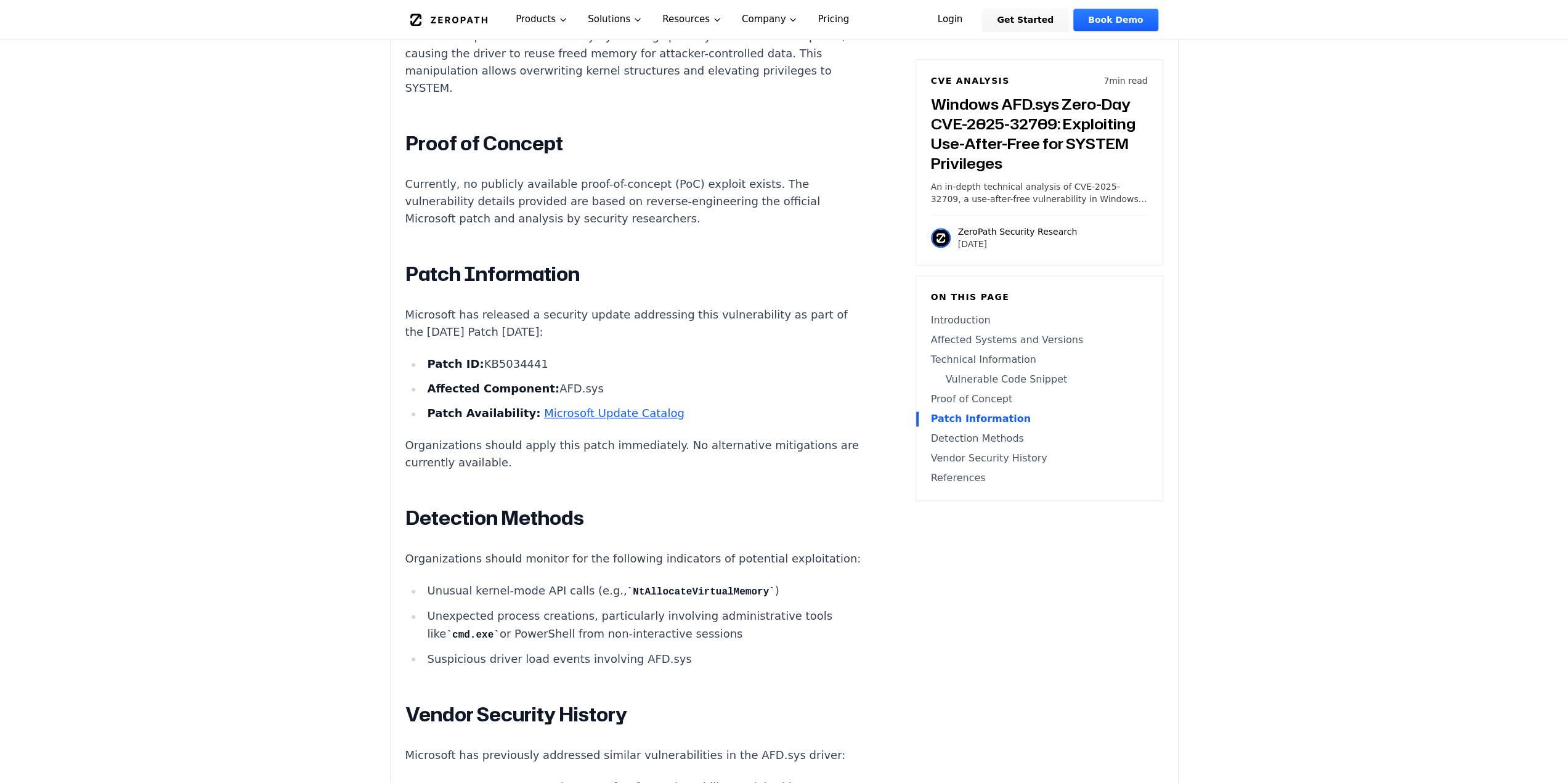
click at [619, 445] on div "Windows AFD.sys Zero-Day CVE-2025-32709: Exploiting Use-After-Free for SYSTEM P…" at bounding box center [634, 99] width 458 height 1949
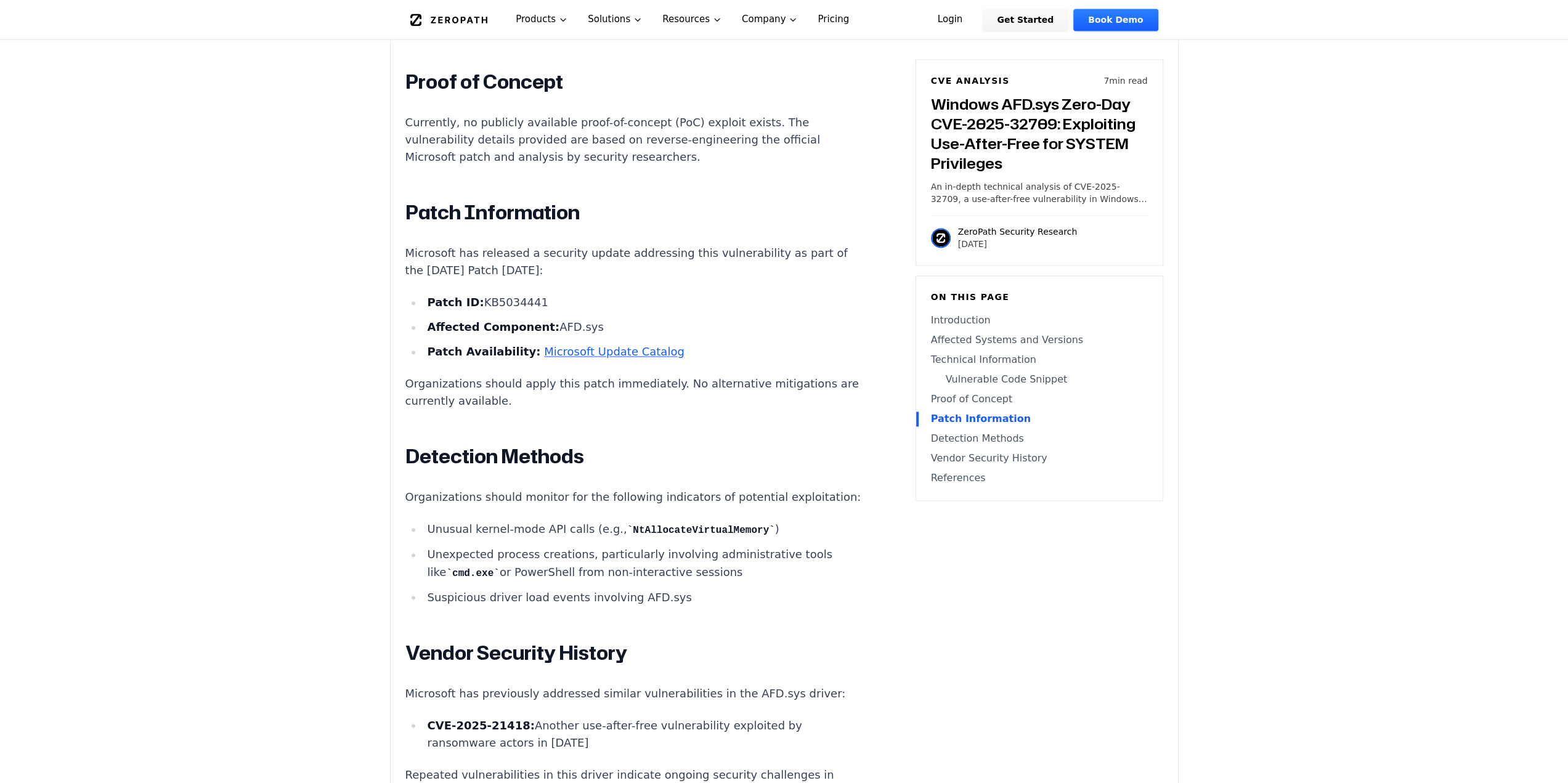
scroll to position [1849, 0]
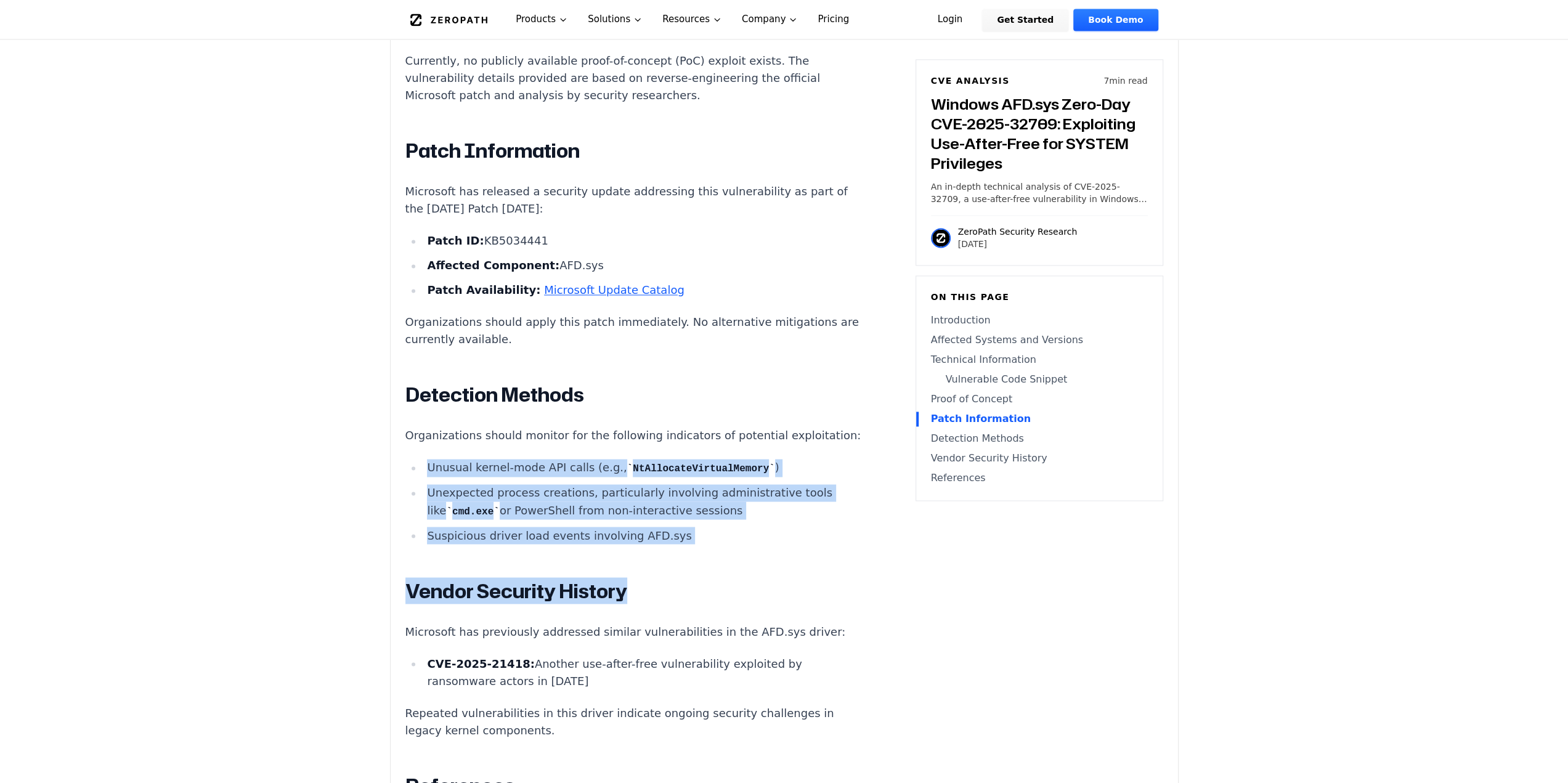
drag, startPoint x: 664, startPoint y: 530, endPoint x: 385, endPoint y: 450, distance: 290.2
click at [352, 443] on main "How ZeroPath Works Learn the technical details of how ZeroPath works under the …" at bounding box center [784, 160] width 1568 height 4018
click at [408, 459] on ul "Unusual kernel-mode API calls (e.g., NtAllocateVirtualMemory ) Unexpected proce…" at bounding box center [634, 502] width 458 height 85
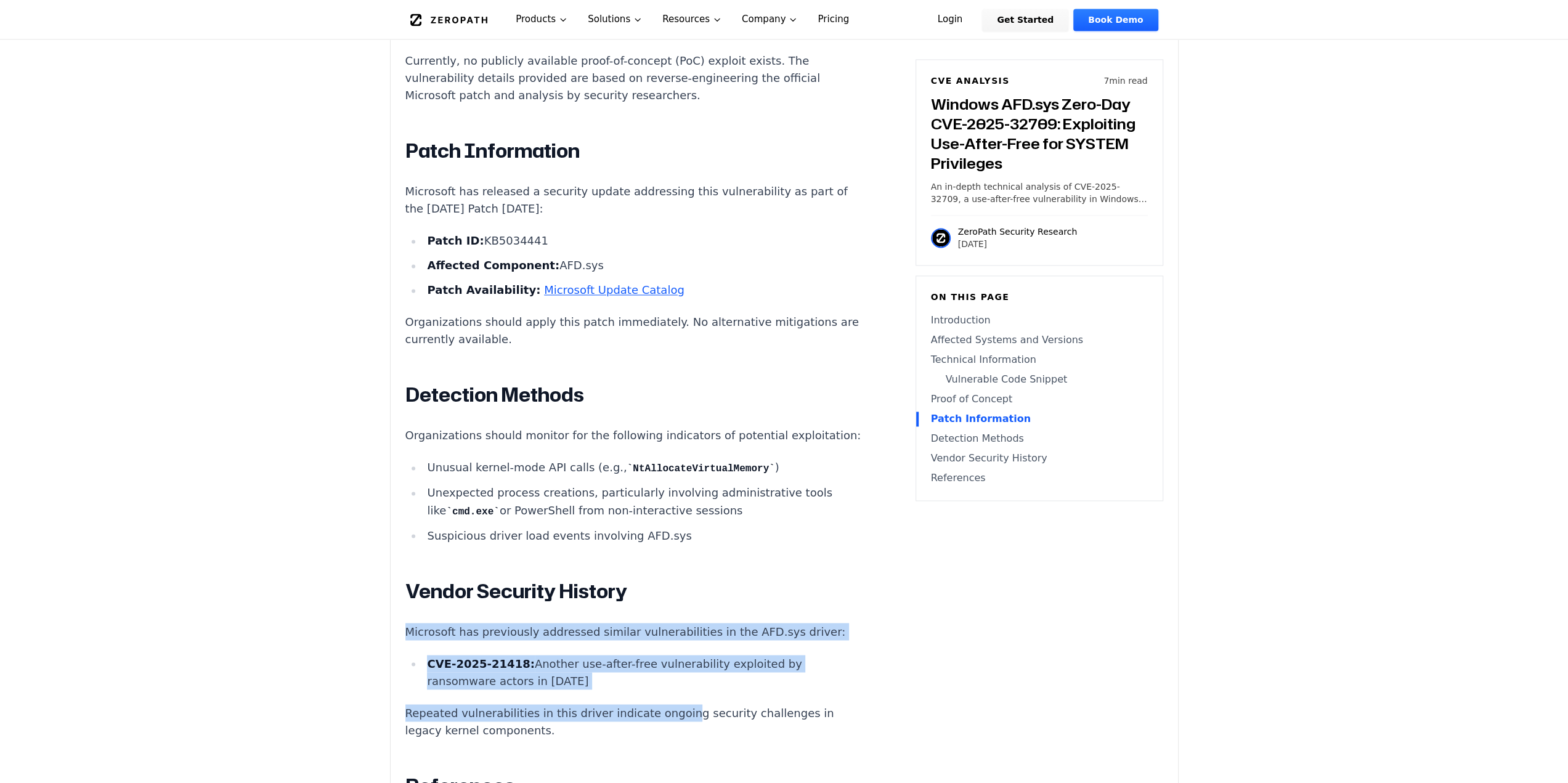
drag, startPoint x: 405, startPoint y: 618, endPoint x: 667, endPoint y: 675, distance: 268.1
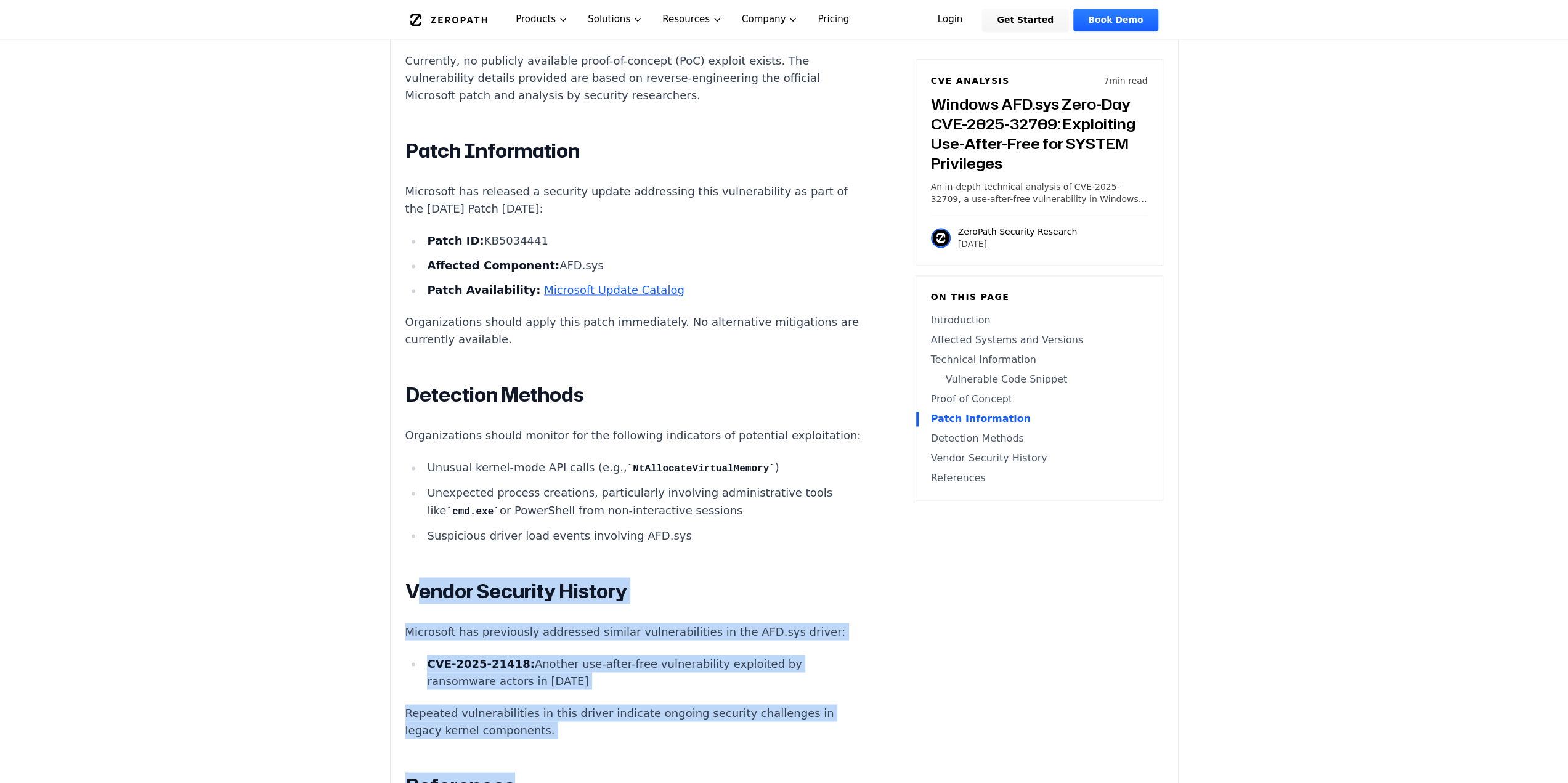
drag, startPoint x: 551, startPoint y: 644, endPoint x: 414, endPoint y: 573, distance: 154.3
click at [414, 579] on h2 "Vendor Security History" at bounding box center [634, 591] width 458 height 24
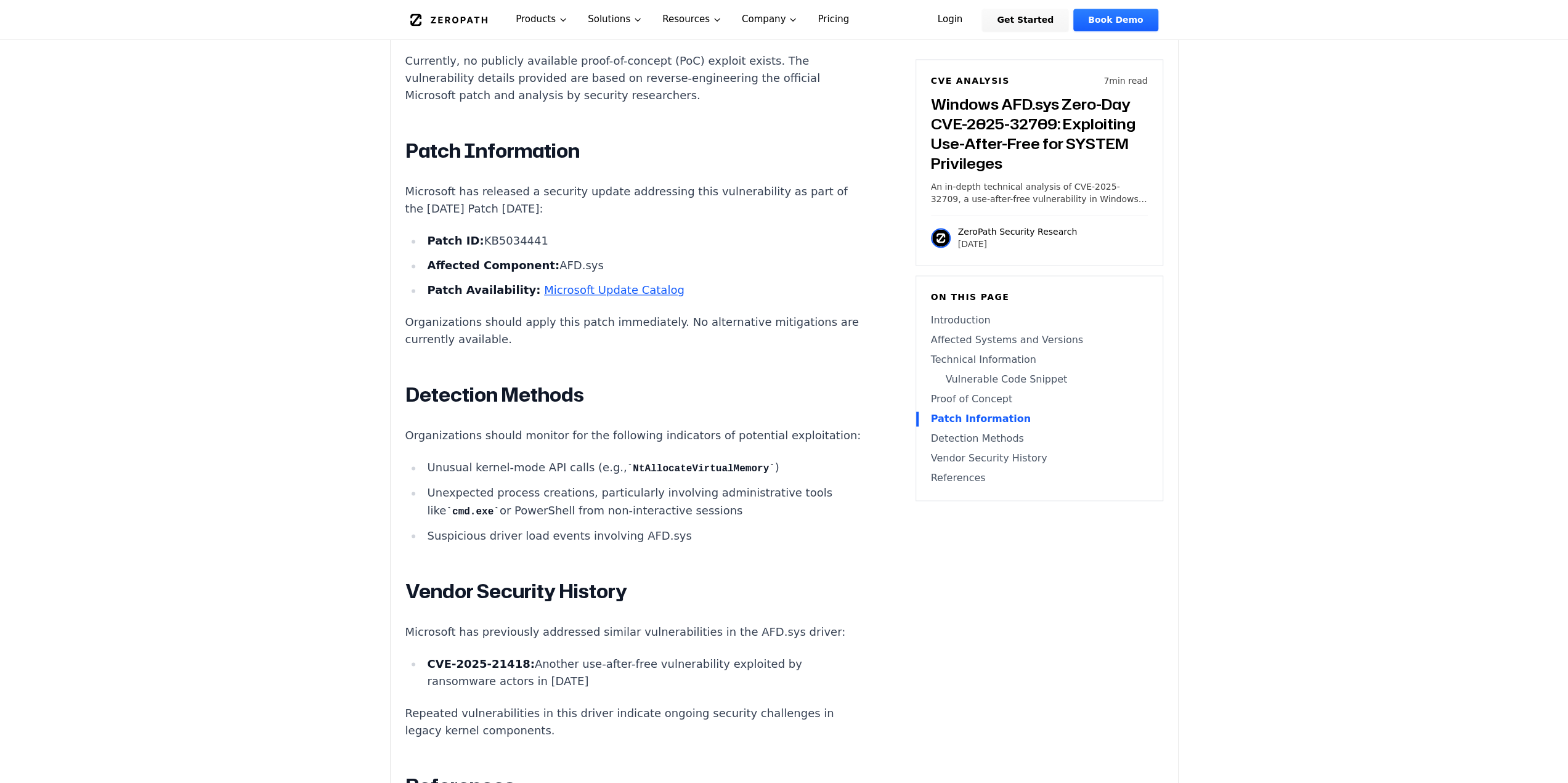
click at [435, 623] on p "Microsoft has previously addressed similar vulnerabilities in the AFD.sys drive…" at bounding box center [634, 631] width 458 height 17
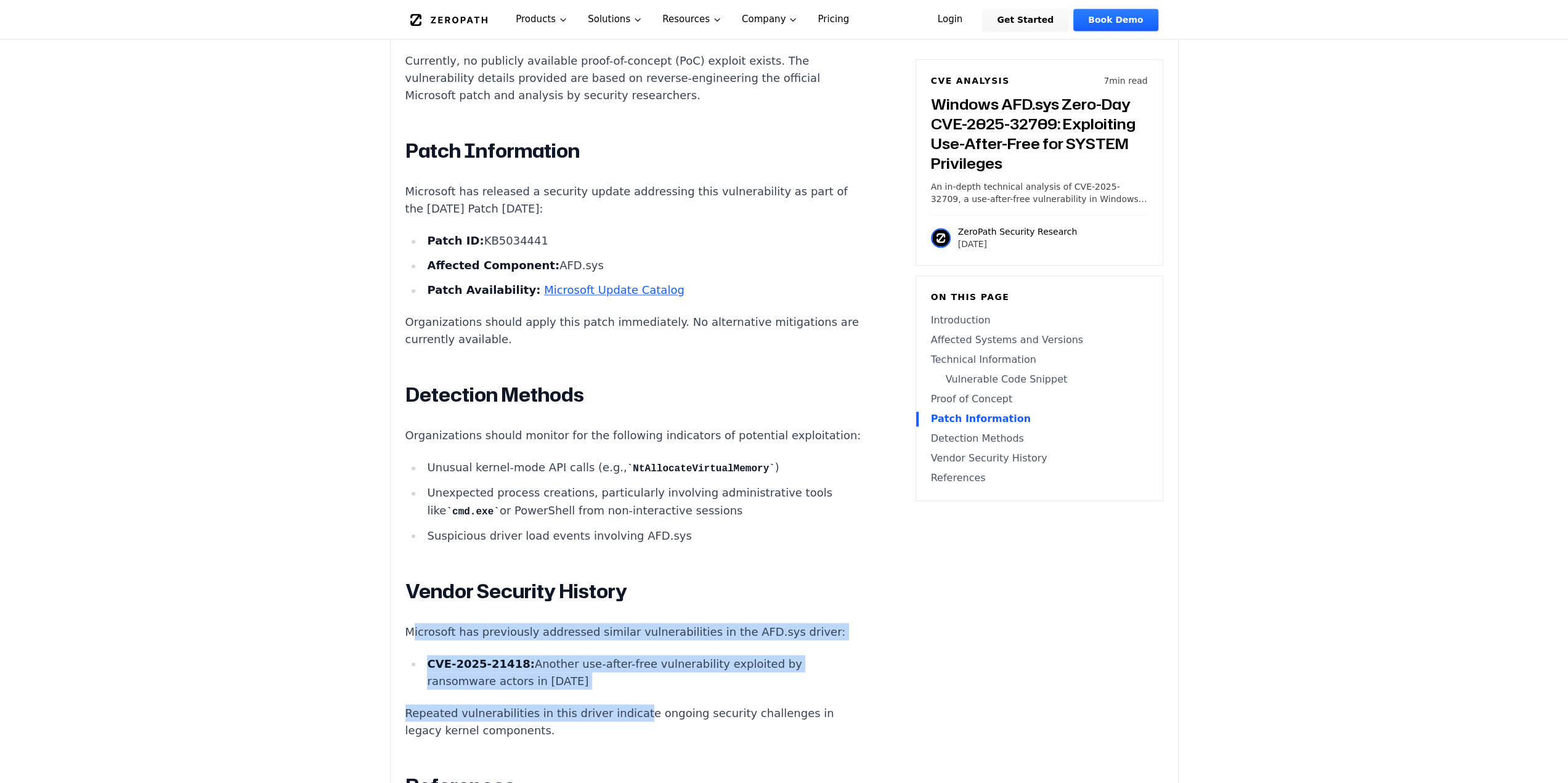
drag, startPoint x: 416, startPoint y: 606, endPoint x: 632, endPoint y: 670, distance: 225.3
click at [646, 670] on li "CVE-2025-21418: Another use-after-free vulnerability exploited by ransomware ac…" at bounding box center [643, 672] width 441 height 34
click at [523, 655] on li "CVE-2025-21418: Another use-after-free vulnerability exploited by ransomware ac…" at bounding box center [643, 672] width 441 height 34
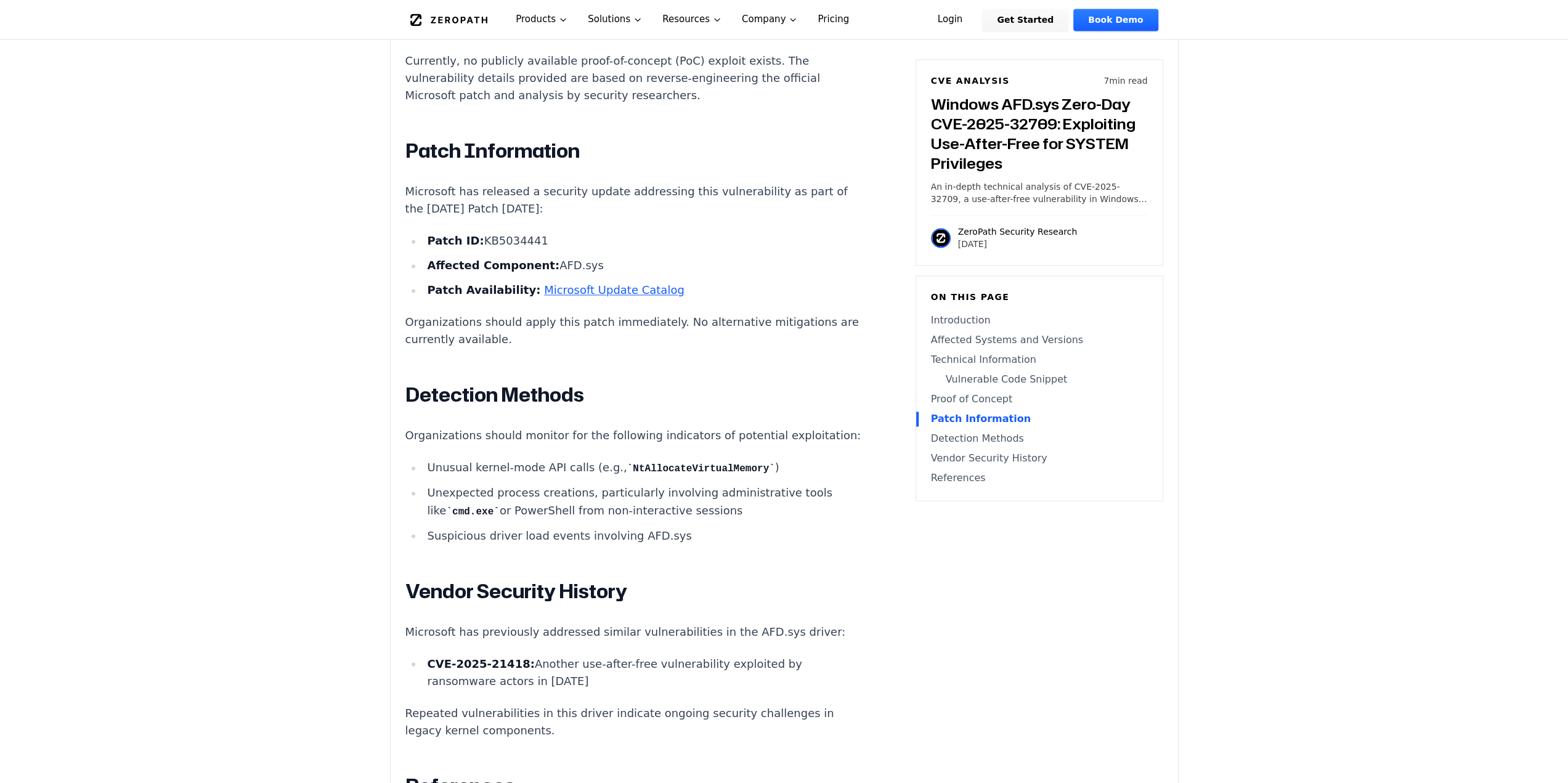
drag, startPoint x: 420, startPoint y: 615, endPoint x: 648, endPoint y: 658, distance: 232.0
click at [648, 658] on li "CVE-2025-21418: Another use-after-free vulnerability exploited by ransomware ac…" at bounding box center [643, 672] width 441 height 34
drag, startPoint x: 593, startPoint y: 644, endPoint x: 402, endPoint y: 599, distance: 196.2
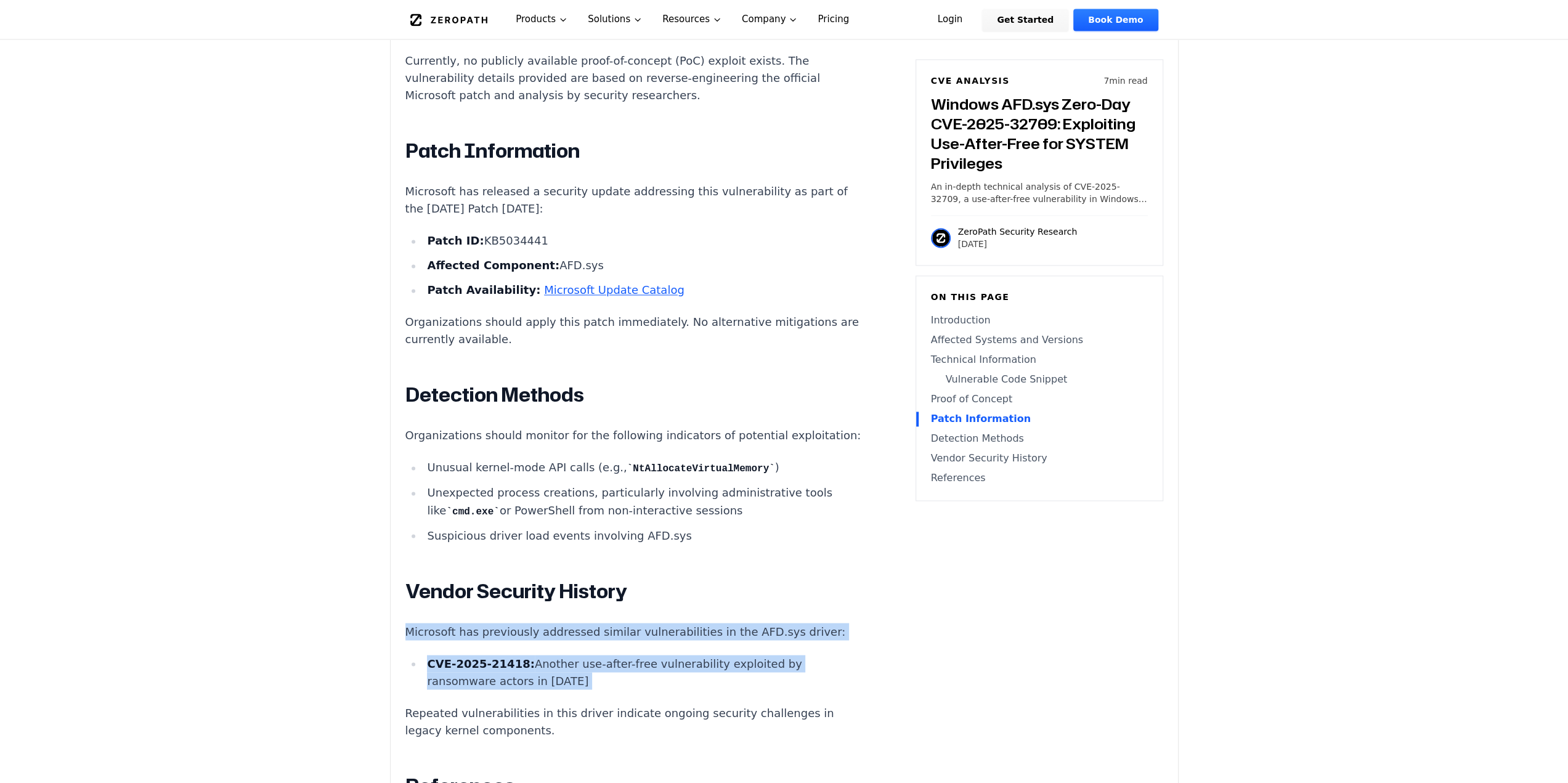
drag, startPoint x: 402, startPoint y: 600, endPoint x: 655, endPoint y: 656, distance: 259.1
click at [655, 656] on li "CVE-2025-21418: Another use-after-free vulnerability exploited by ransomware ac…" at bounding box center [643, 672] width 441 height 34
drag, startPoint x: 644, startPoint y: 661, endPoint x: 395, endPoint y: 594, distance: 257.9
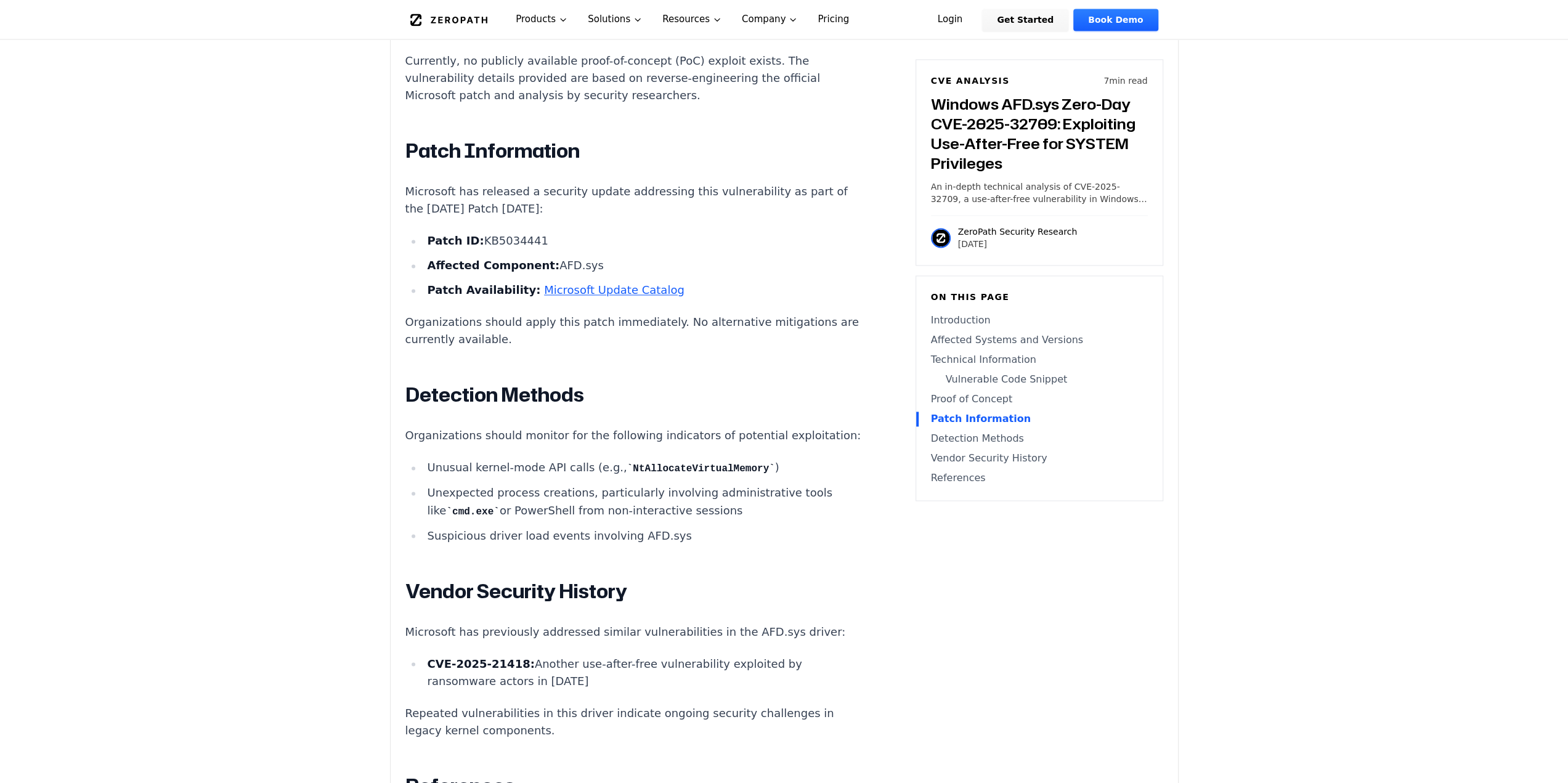
click at [433, 657] on strong "CVE-2025-21418:" at bounding box center [481, 663] width 107 height 13
drag, startPoint x: 433, startPoint y: 641, endPoint x: 488, endPoint y: 652, distance: 56.1
click at [488, 657] on strong "CVE-2025-21418:" at bounding box center [481, 663] width 107 height 13
copy strong "CVE-2025-21418"
